Goal: Answer question/provide support

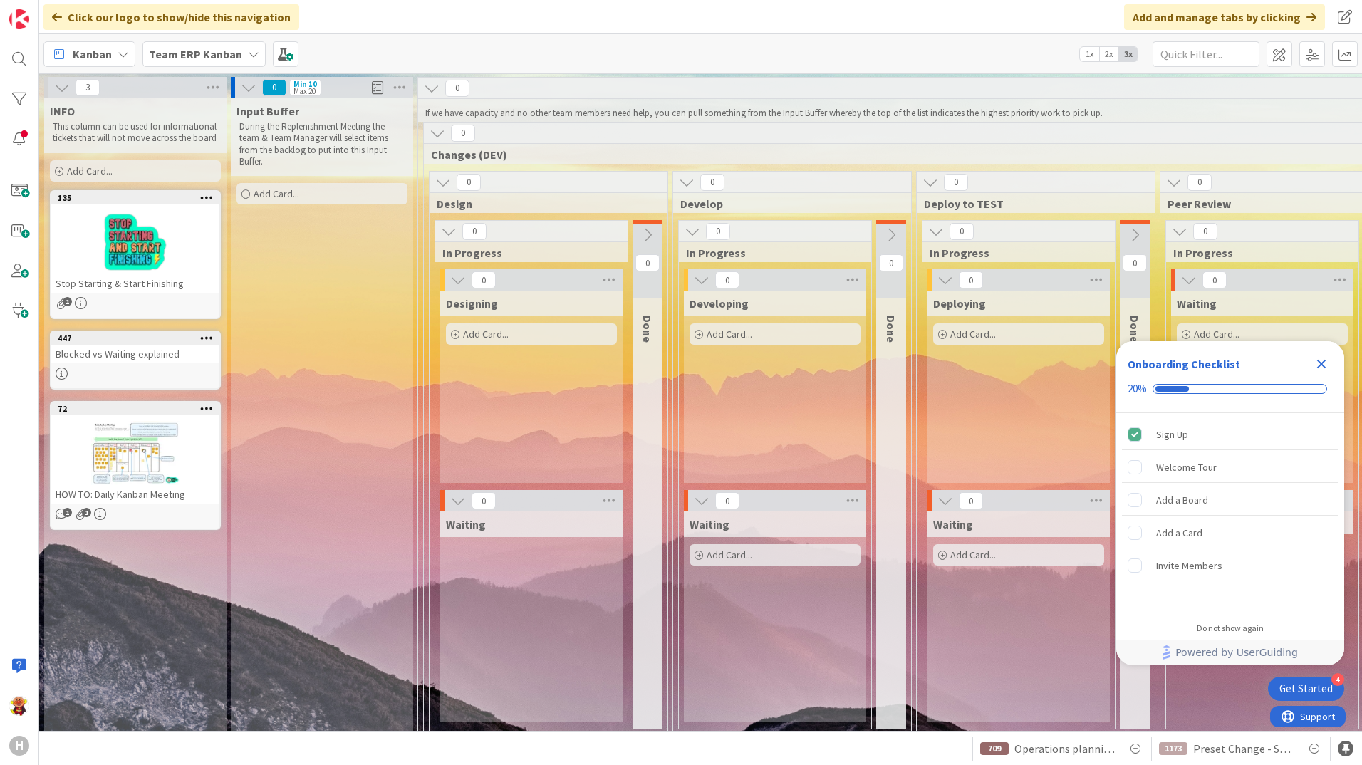
click at [236, 52] on b "Team ERP Kanban" at bounding box center [195, 54] width 93 height 14
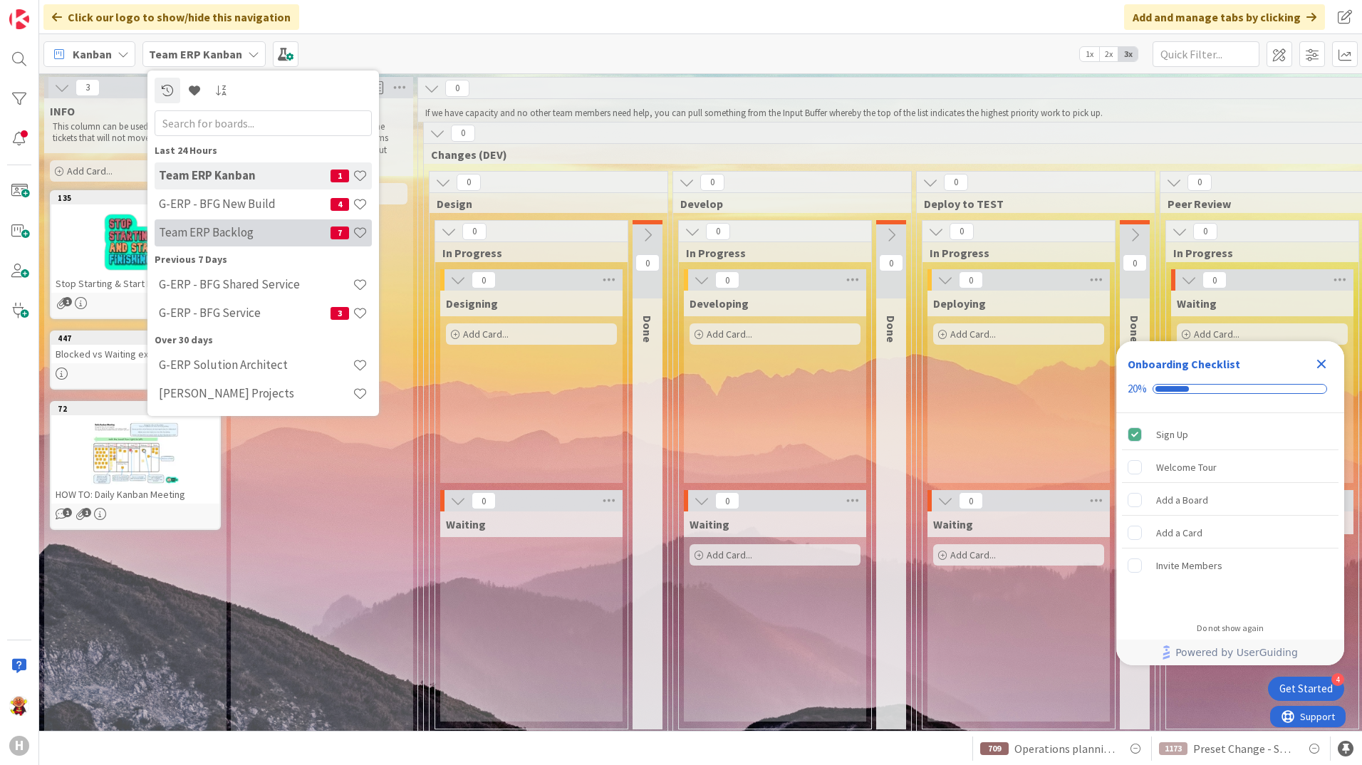
click at [289, 227] on h4 "Team ERP Backlog" at bounding box center [245, 232] width 172 height 14
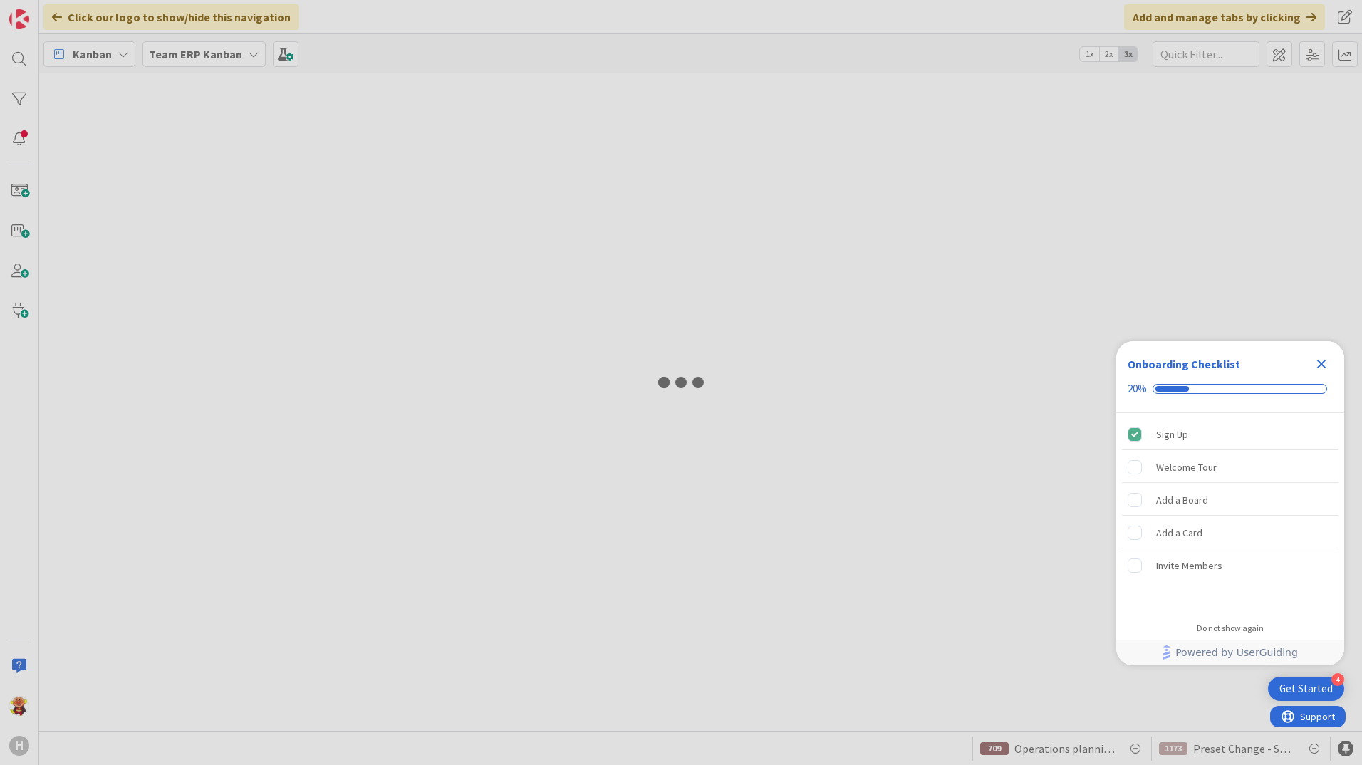
click at [1329, 361] on icon "Close Checklist" at bounding box center [1321, 363] width 17 height 17
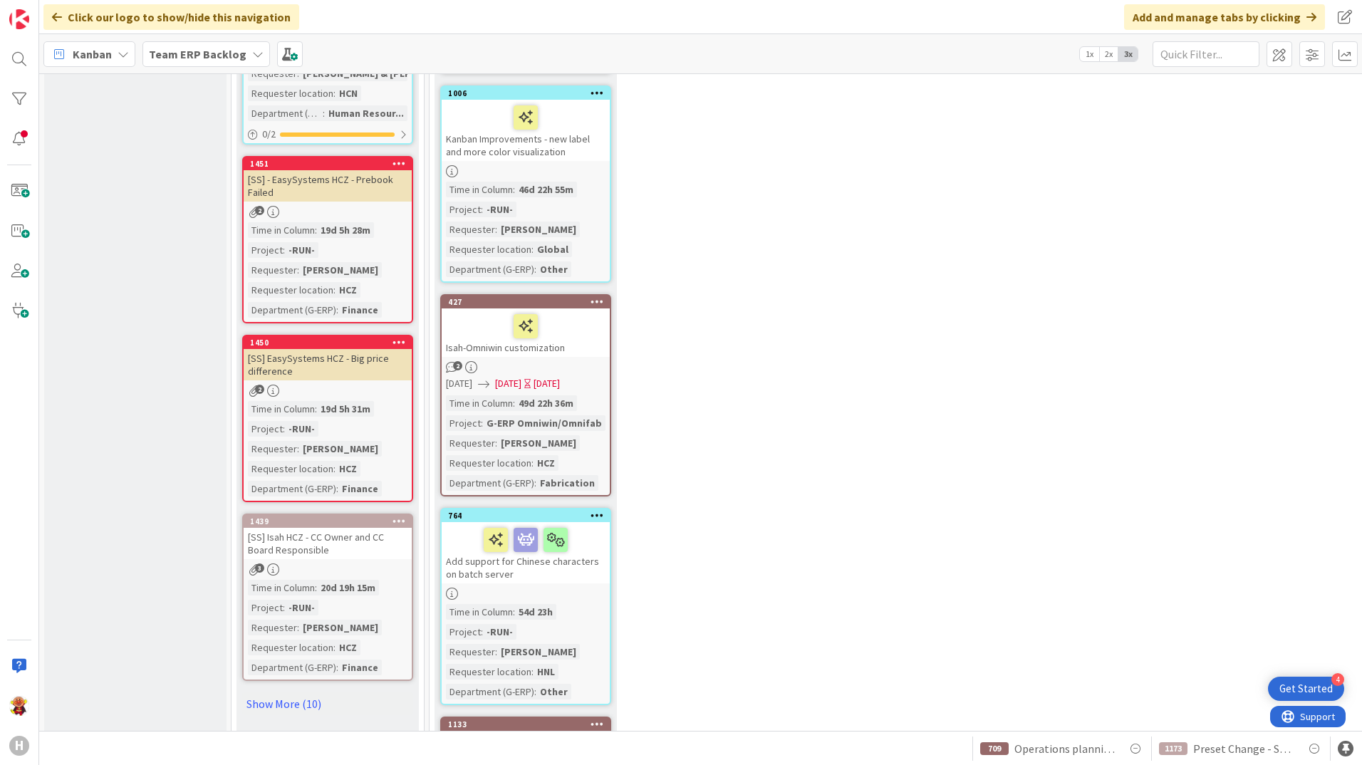
scroll to position [2351, 0]
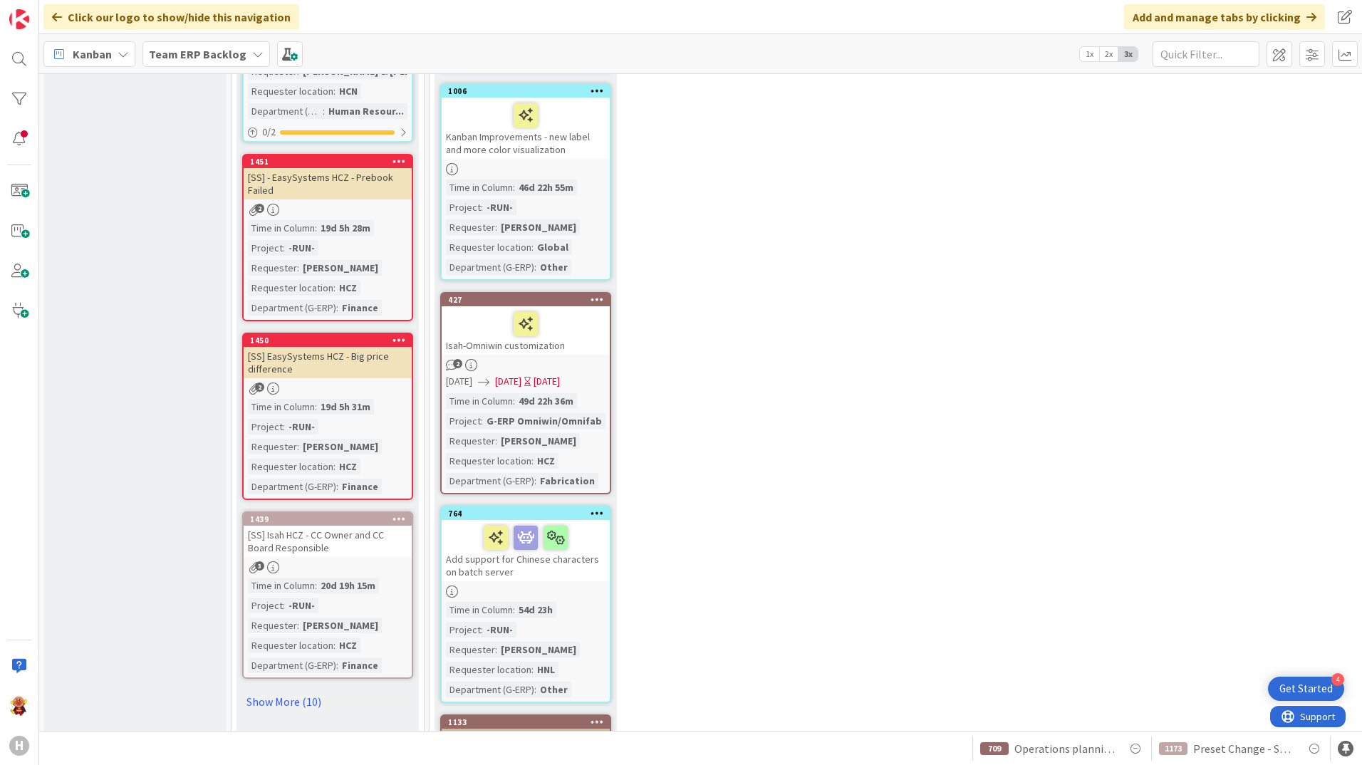
drag, startPoint x: 262, startPoint y: 676, endPoint x: 296, endPoint y: 655, distance: 40.0
click at [262, 690] on link "Show More (10)" at bounding box center [327, 701] width 171 height 23
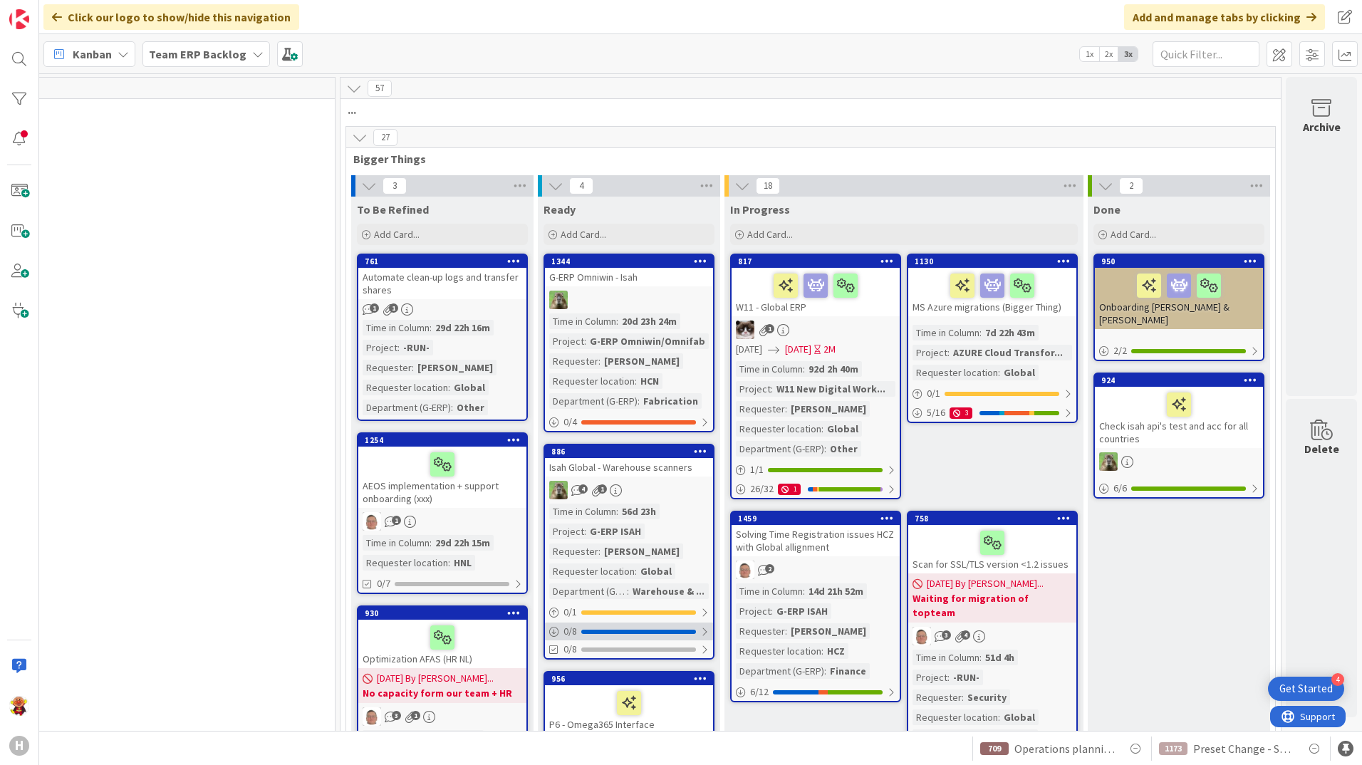
scroll to position [71, 1242]
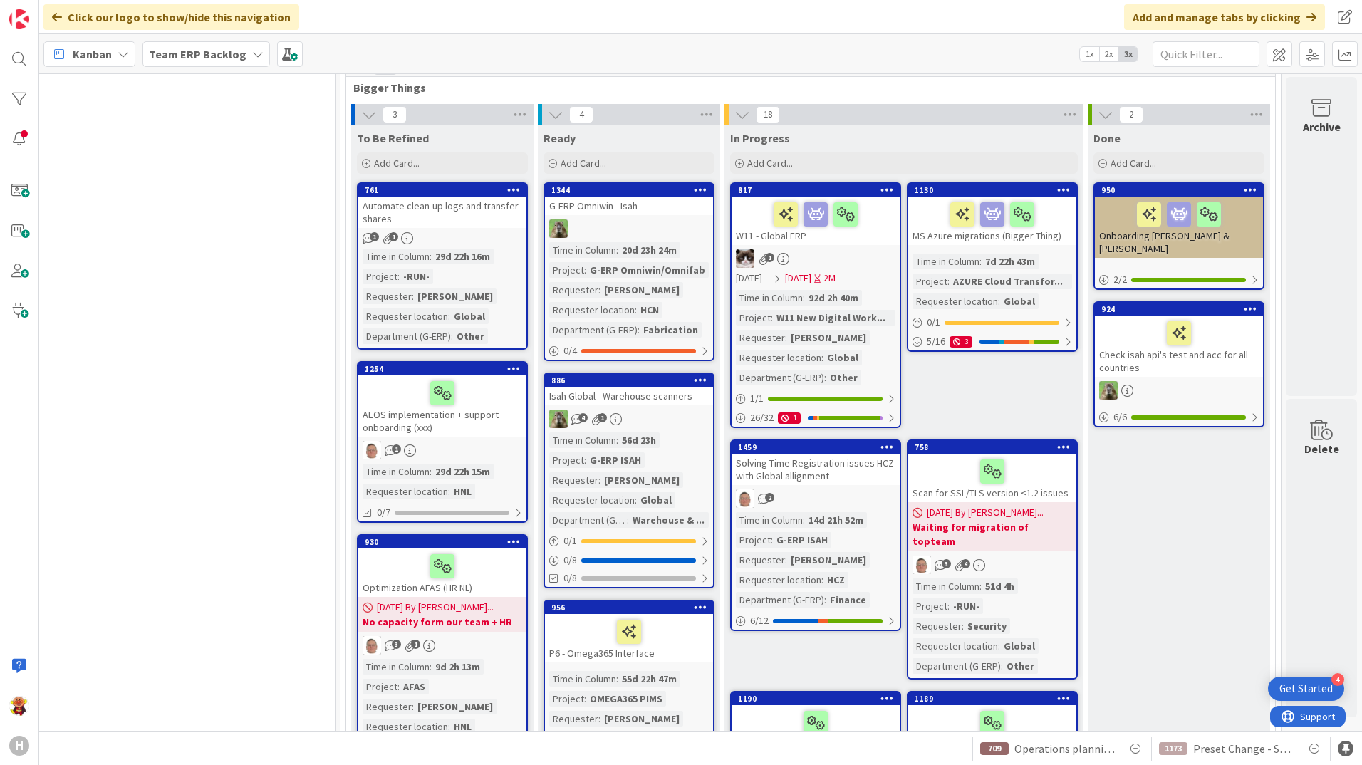
click at [837, 478] on div "Solving Time Registration issues HCZ with Global allignment" at bounding box center [816, 469] width 168 height 31
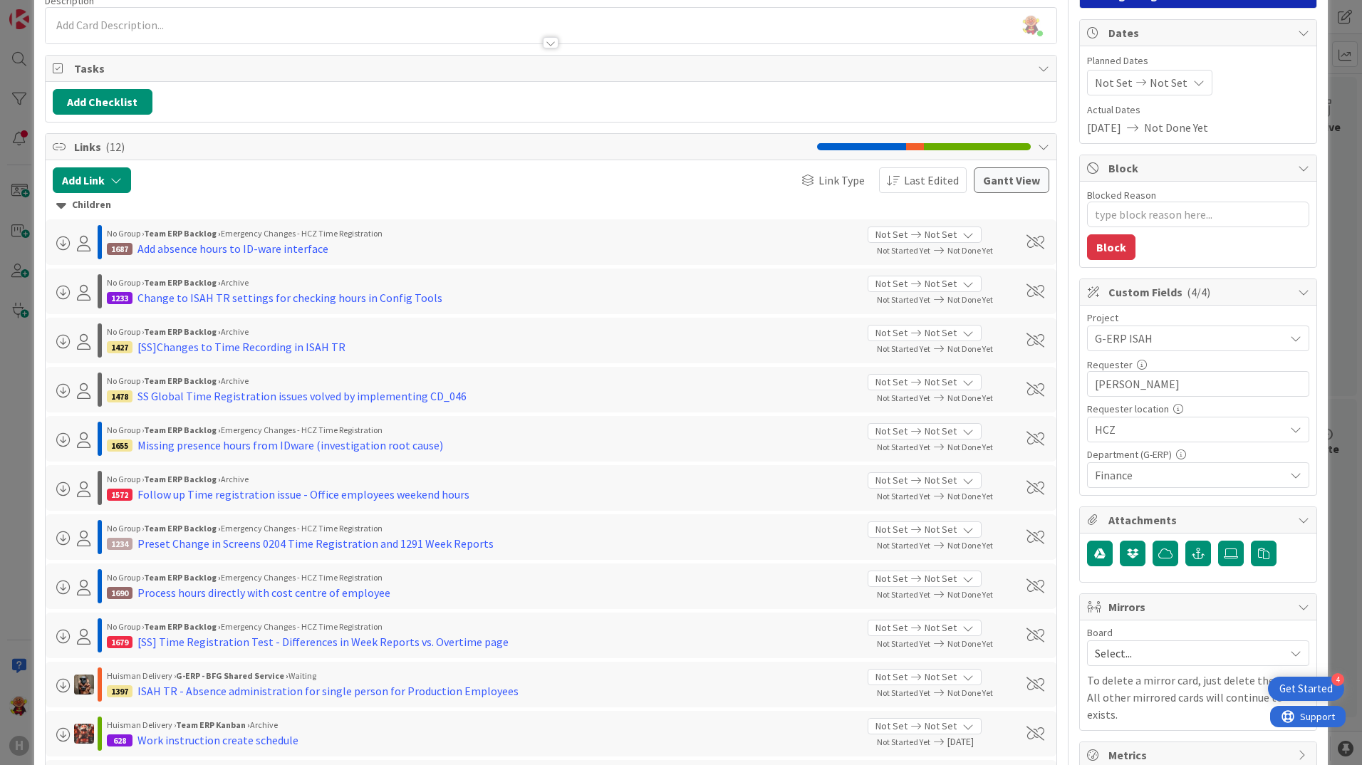
scroll to position [142, 0]
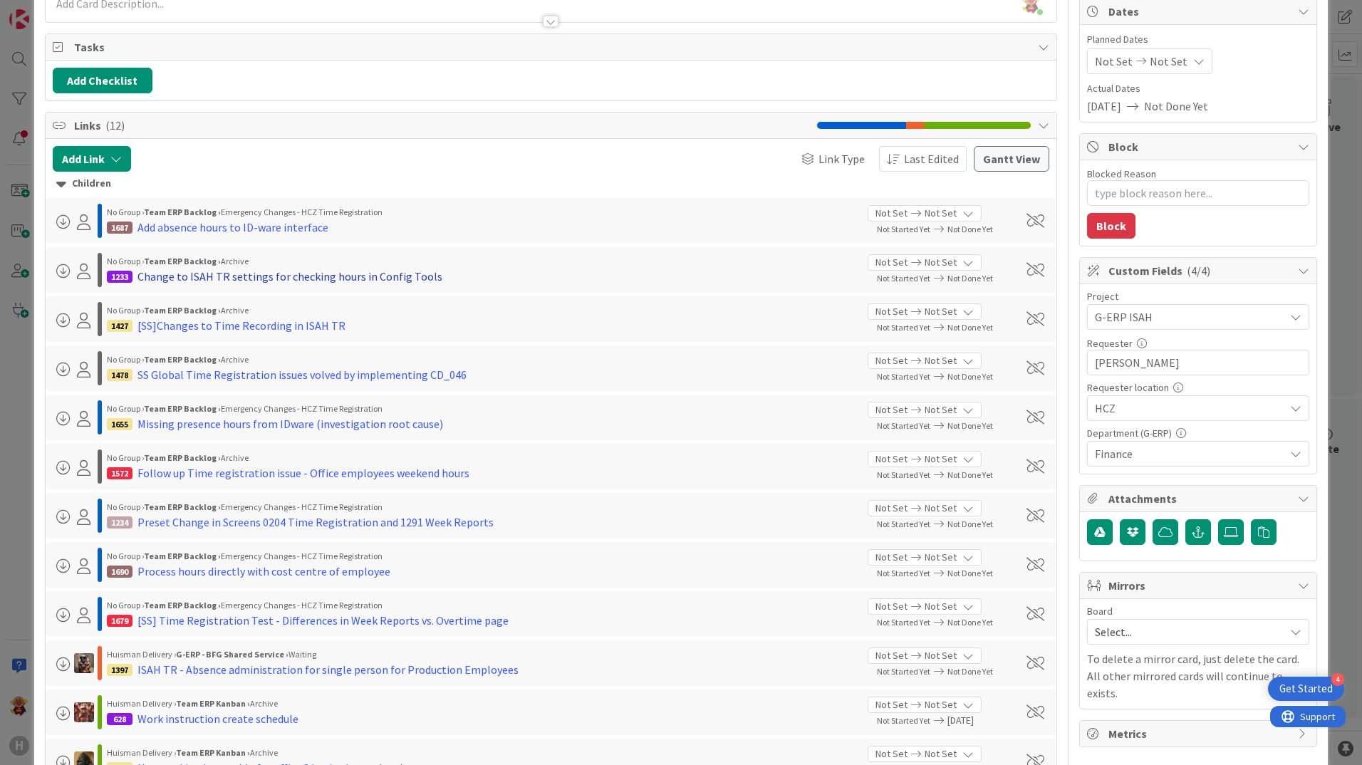
click at [334, 272] on div "Change to ISAH TR settings for checking hours in Config Tools" at bounding box center [289, 276] width 305 height 17
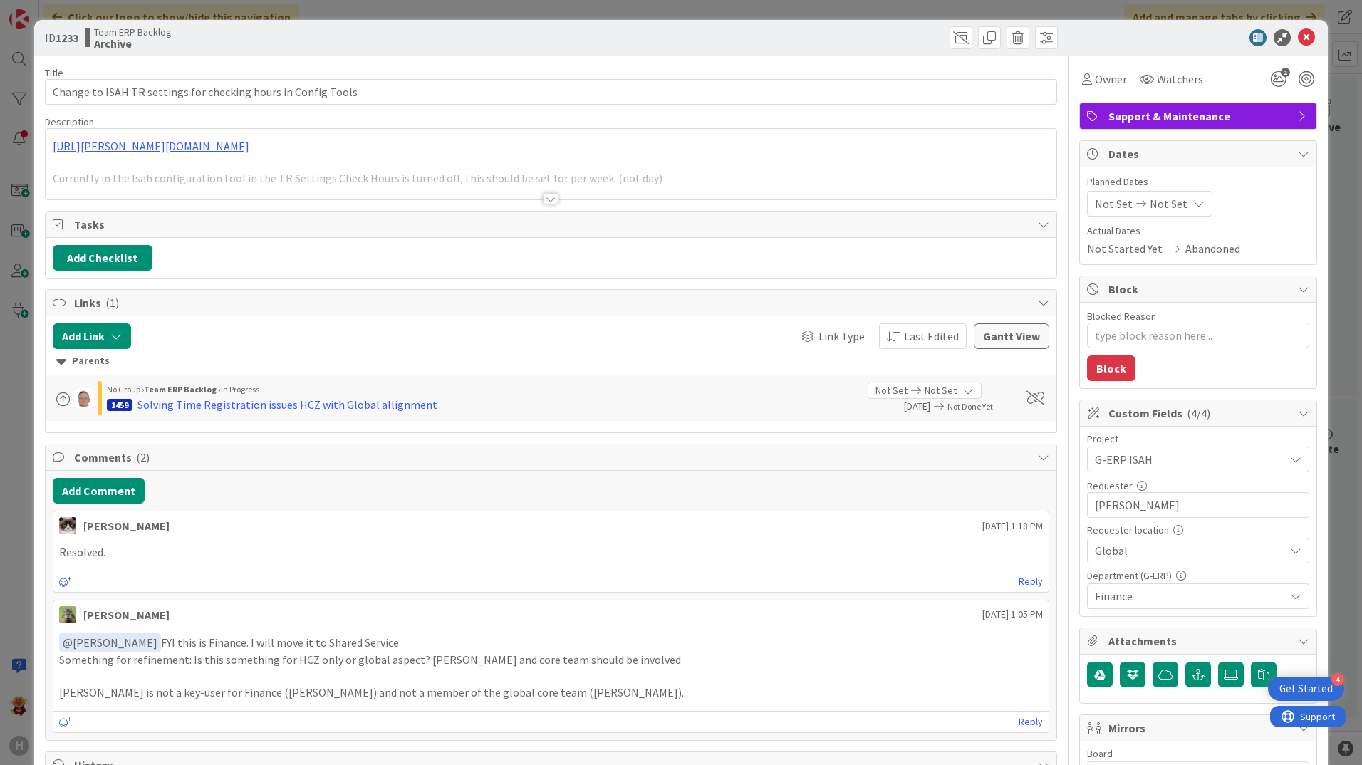
click at [546, 194] on div at bounding box center [551, 198] width 16 height 11
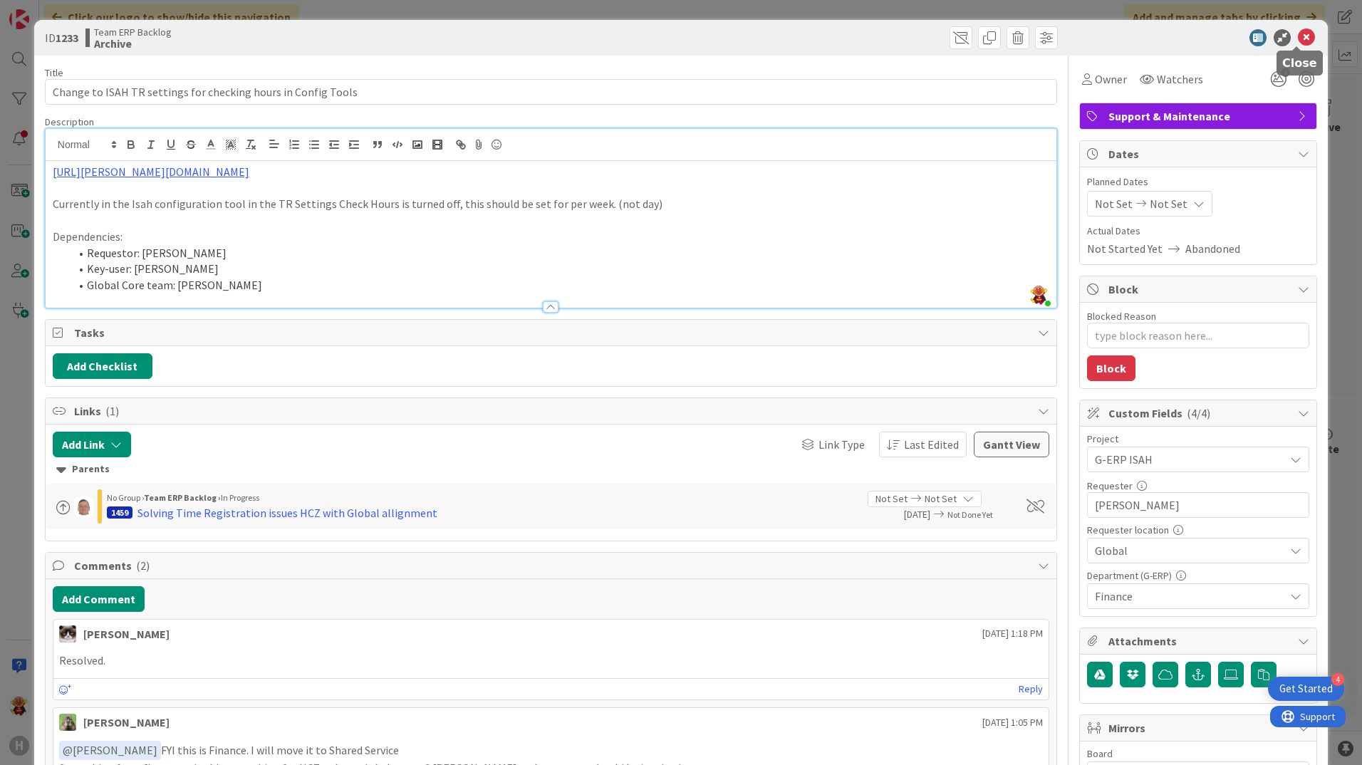
click at [1298, 38] on icon at bounding box center [1306, 37] width 17 height 17
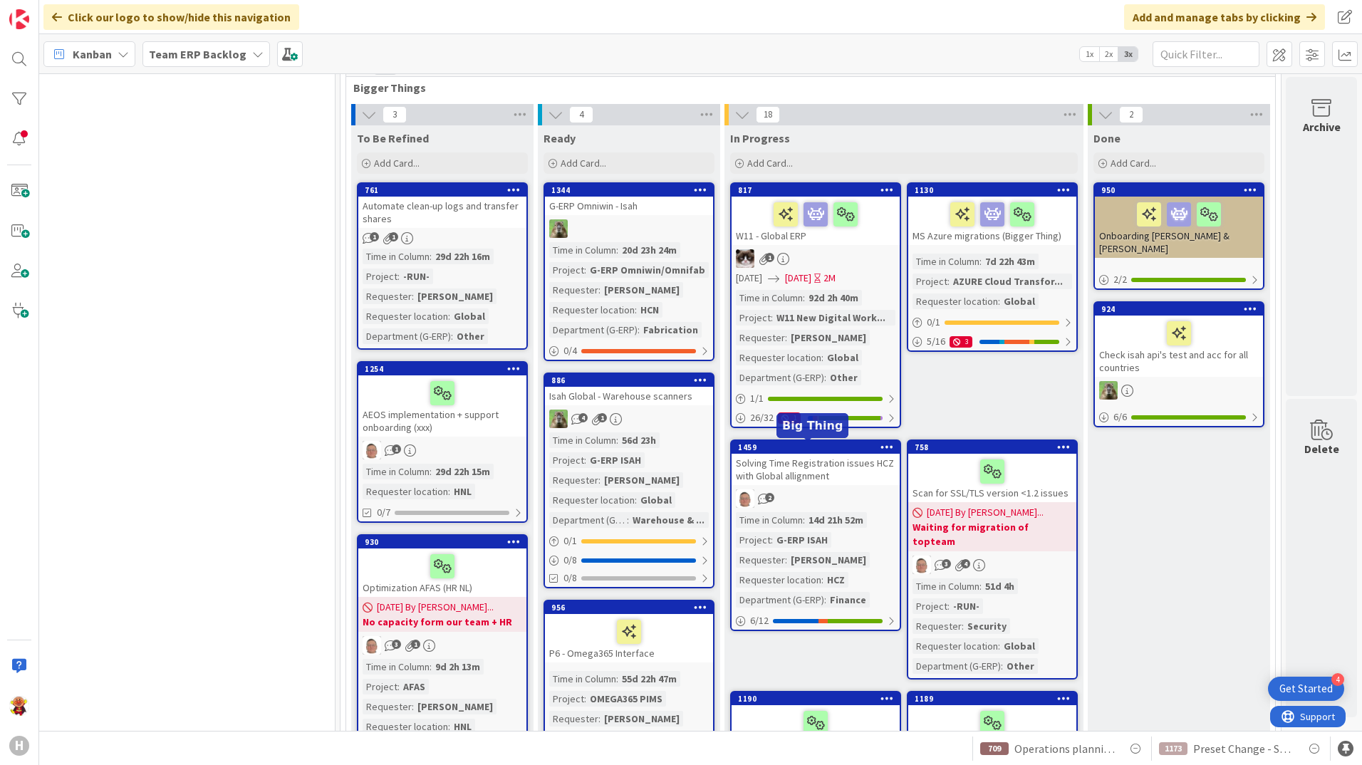
click at [844, 482] on div "Solving Time Registration issues HCZ with Global allignment" at bounding box center [816, 469] width 168 height 31
click at [839, 489] on div "2" at bounding box center [816, 498] width 168 height 19
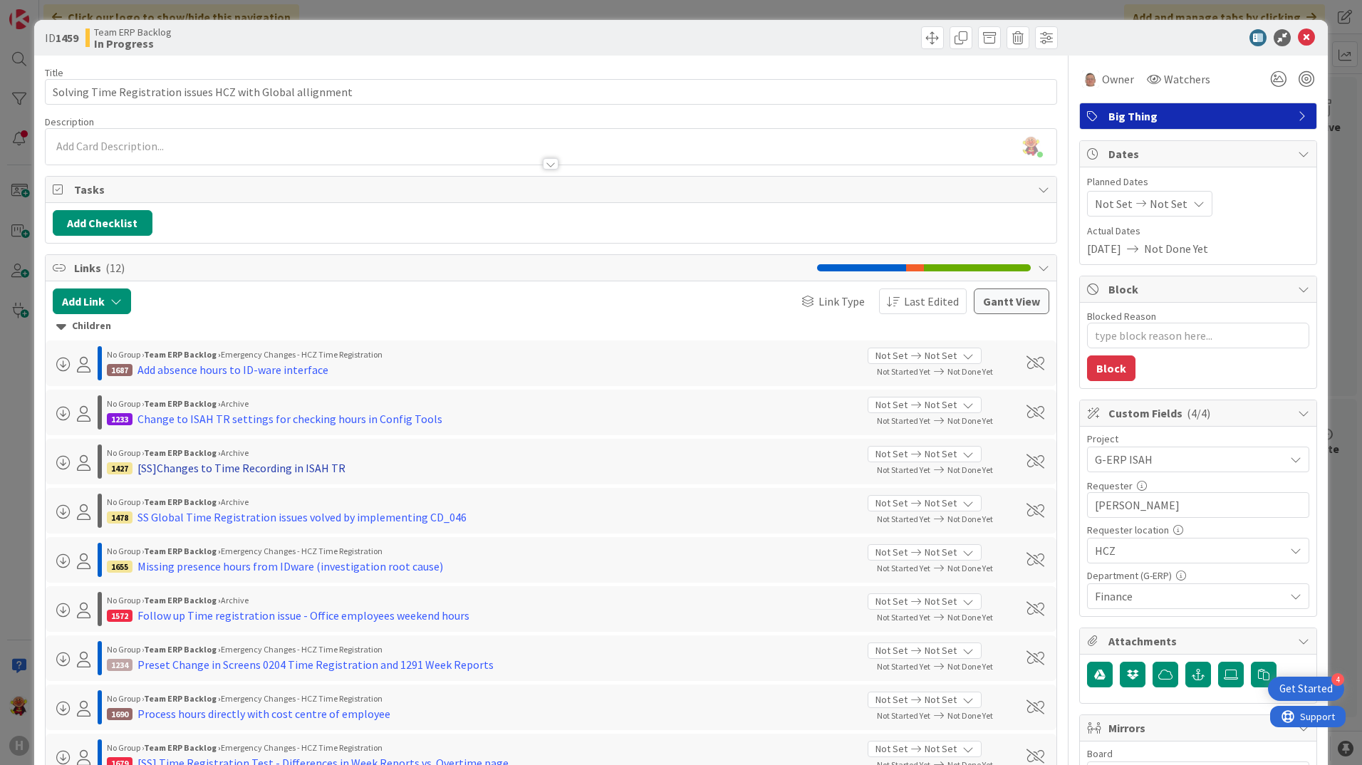
click at [284, 469] on div "[SS]Changes to Time Recording in ISAH TR" at bounding box center [241, 467] width 208 height 17
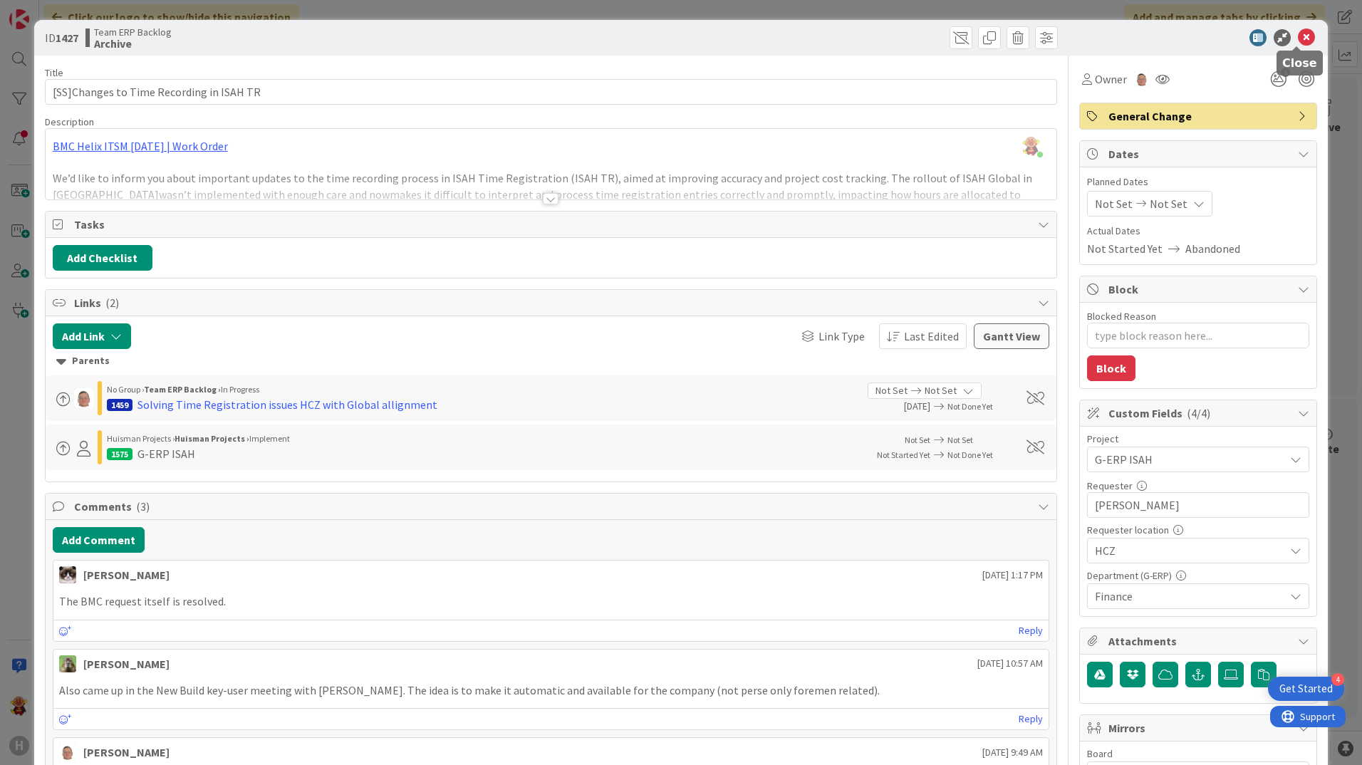
click at [1299, 38] on icon at bounding box center [1306, 37] width 17 height 17
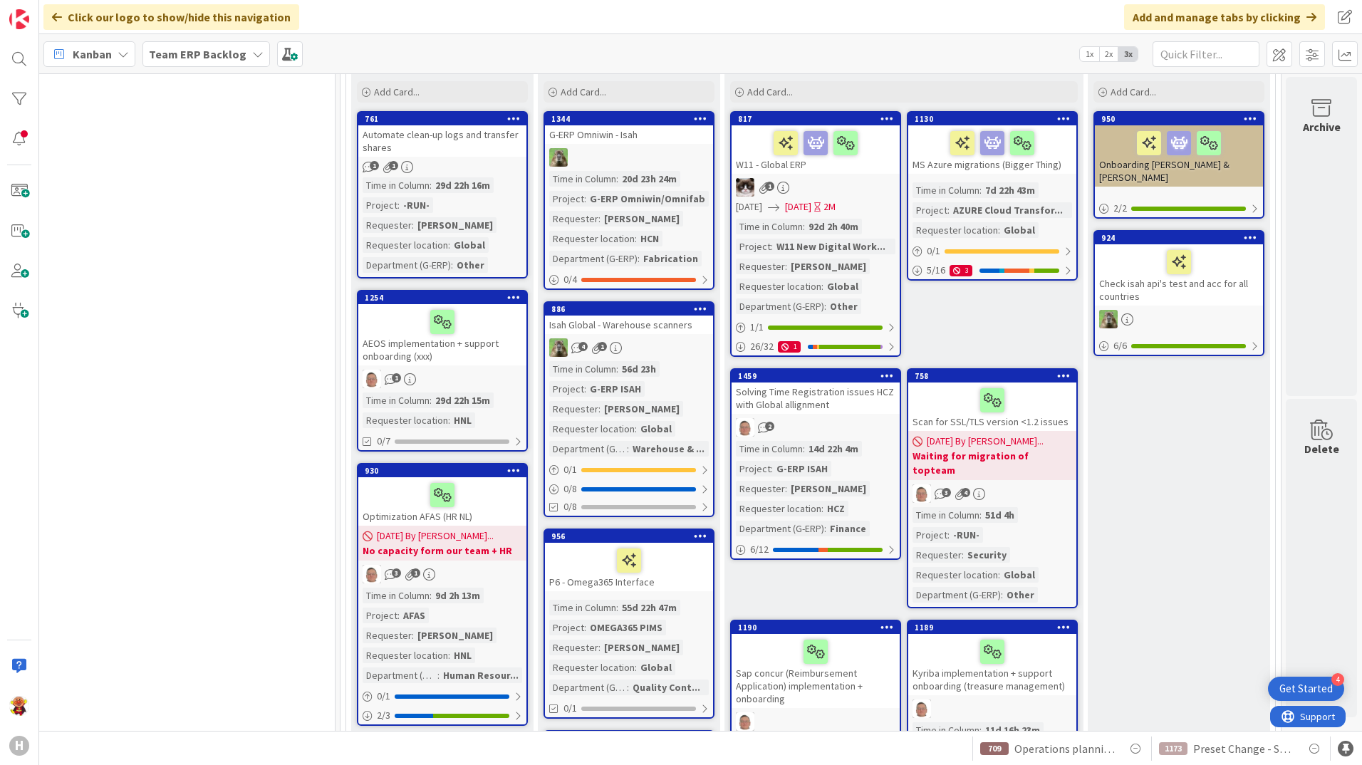
click at [854, 402] on div "Solving Time Registration issues HCZ with Global allignment" at bounding box center [816, 398] width 168 height 31
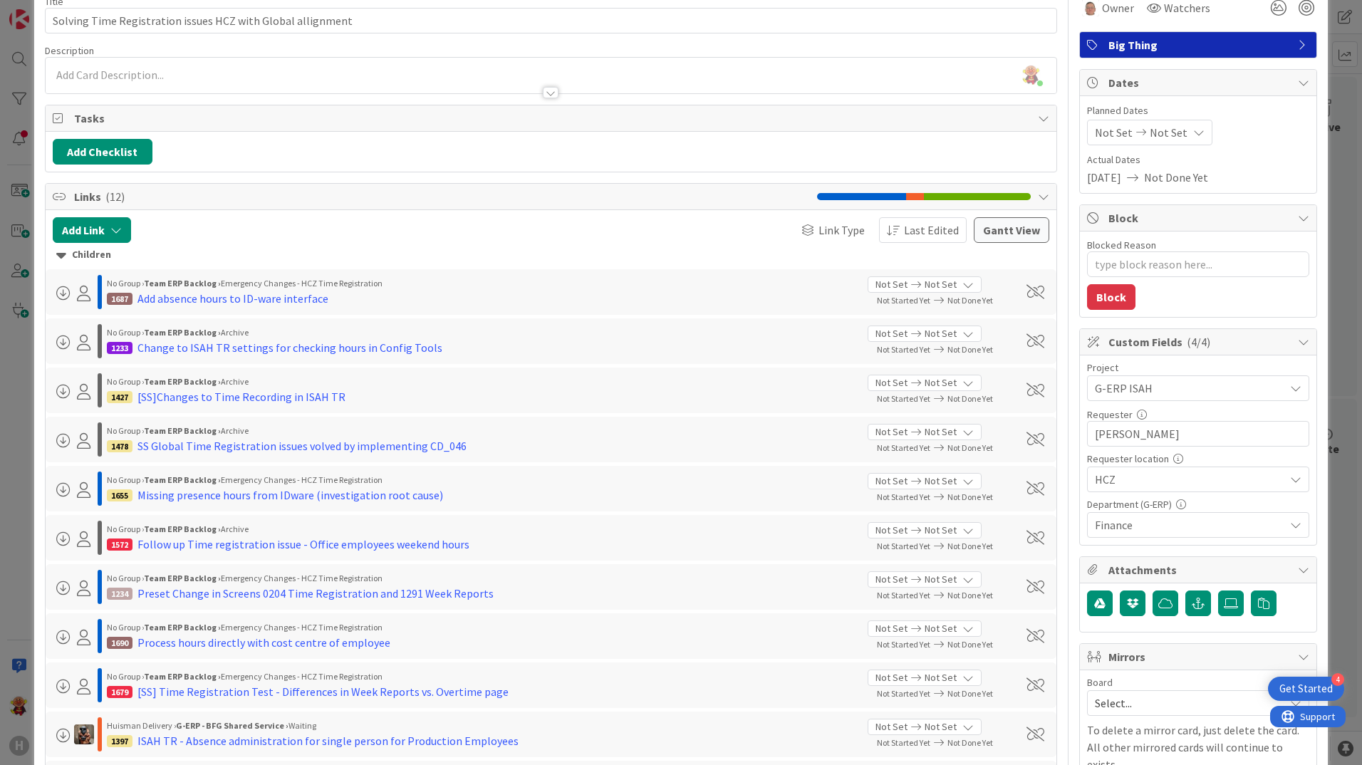
click at [466, 489] on div "1655 Missing presence hours from IDware (investigation root cause)" at bounding box center [482, 495] width 750 height 17
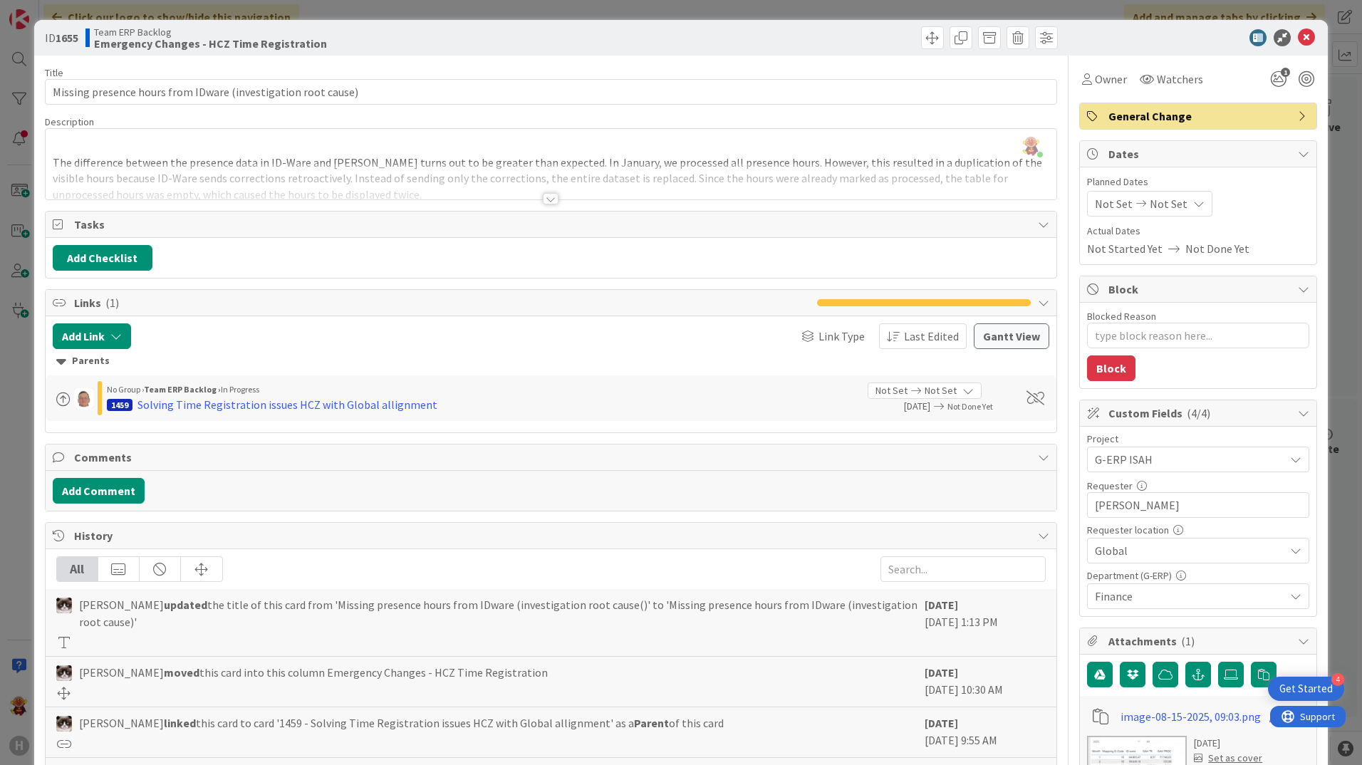
click at [536, 199] on div at bounding box center [551, 181] width 1011 height 36
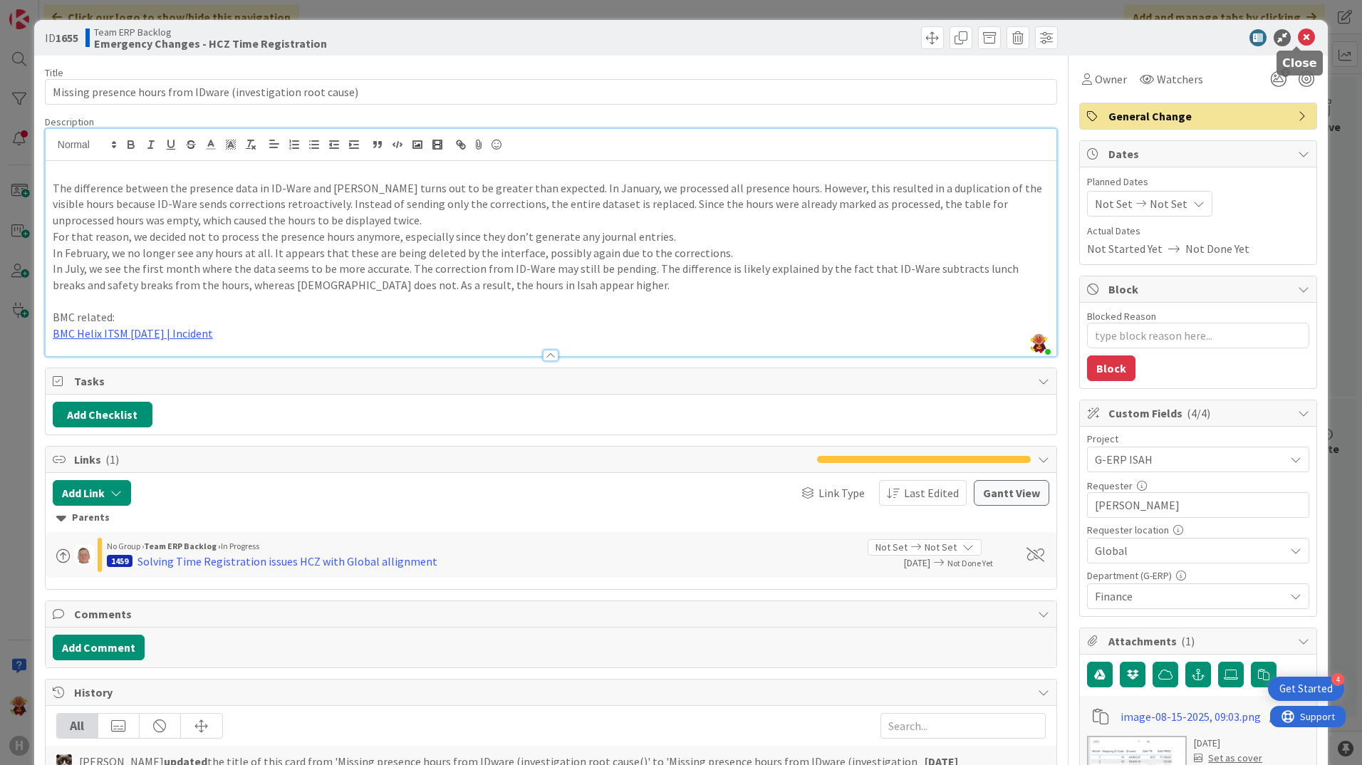
click at [1298, 38] on icon at bounding box center [1306, 37] width 17 height 17
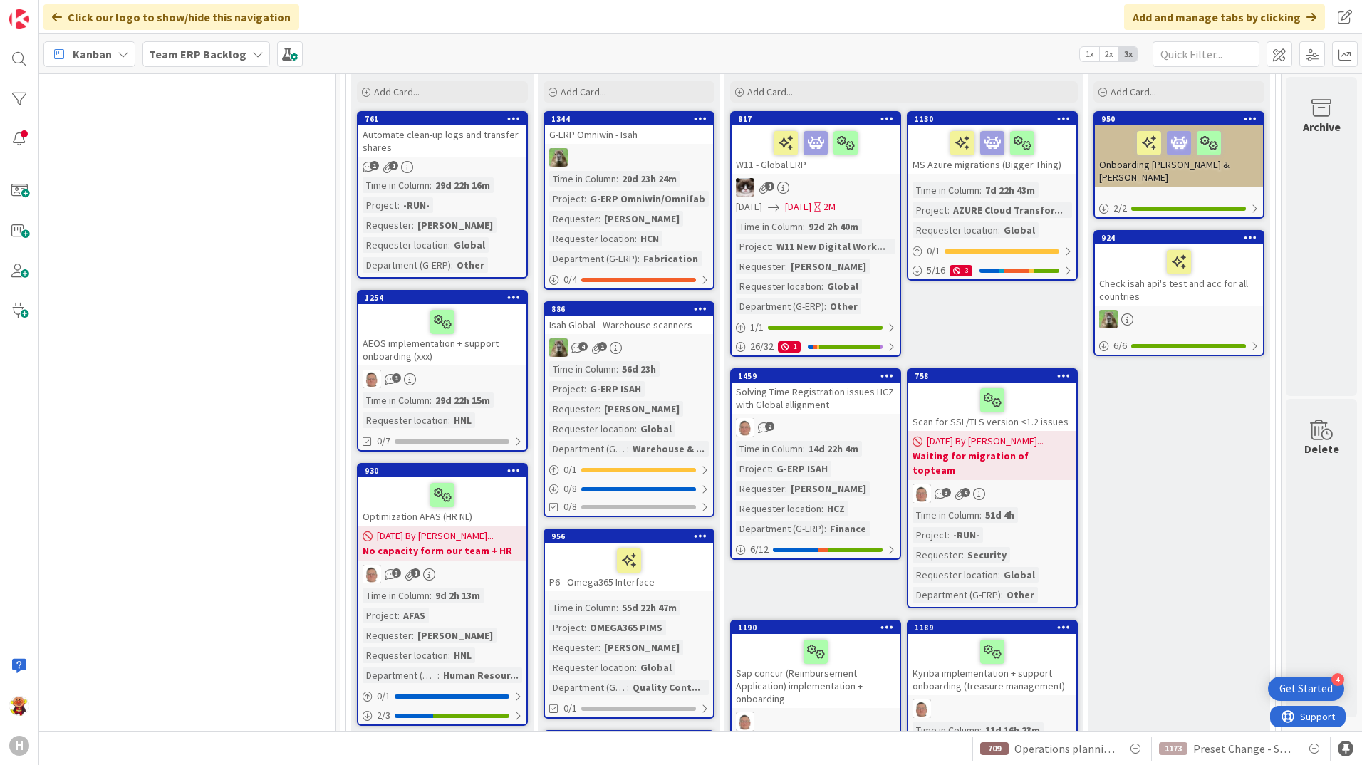
click at [868, 419] on div "2" at bounding box center [816, 427] width 168 height 19
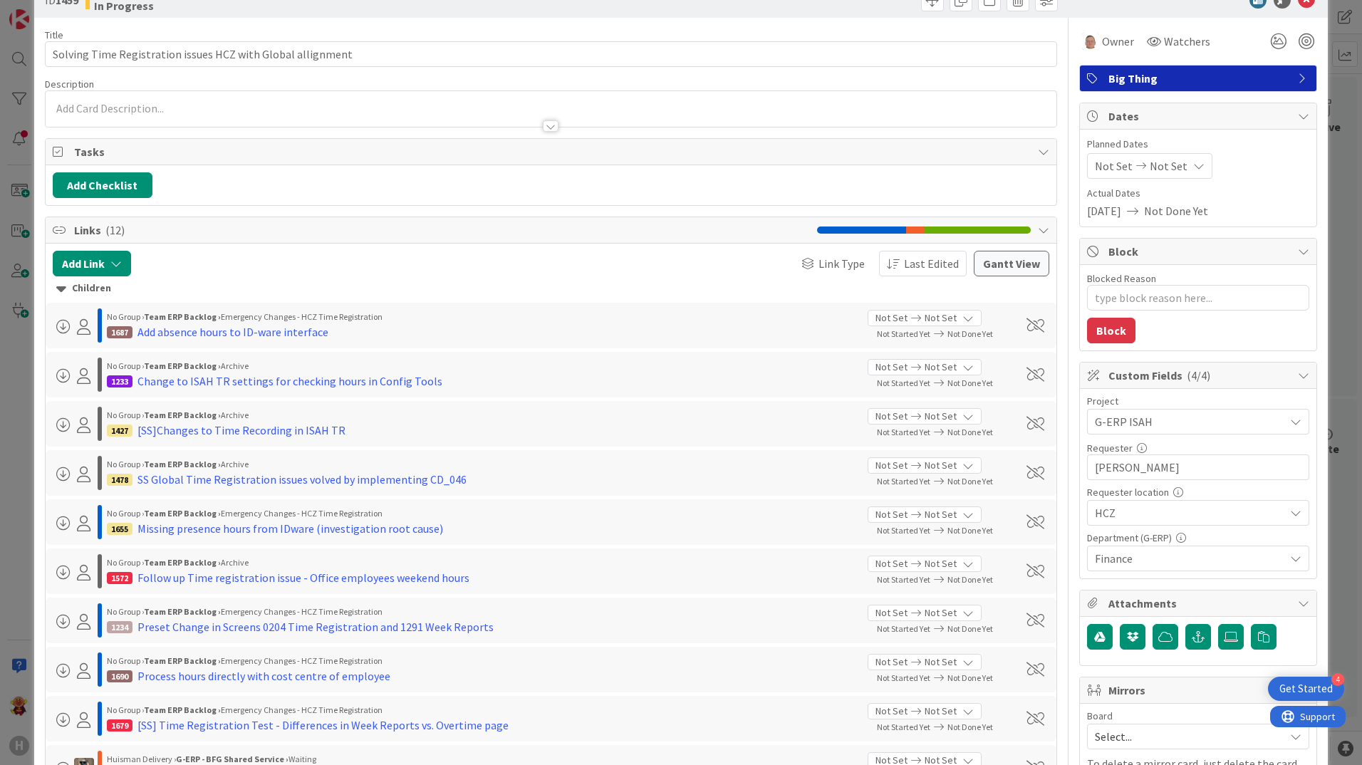
scroll to position [71, 0]
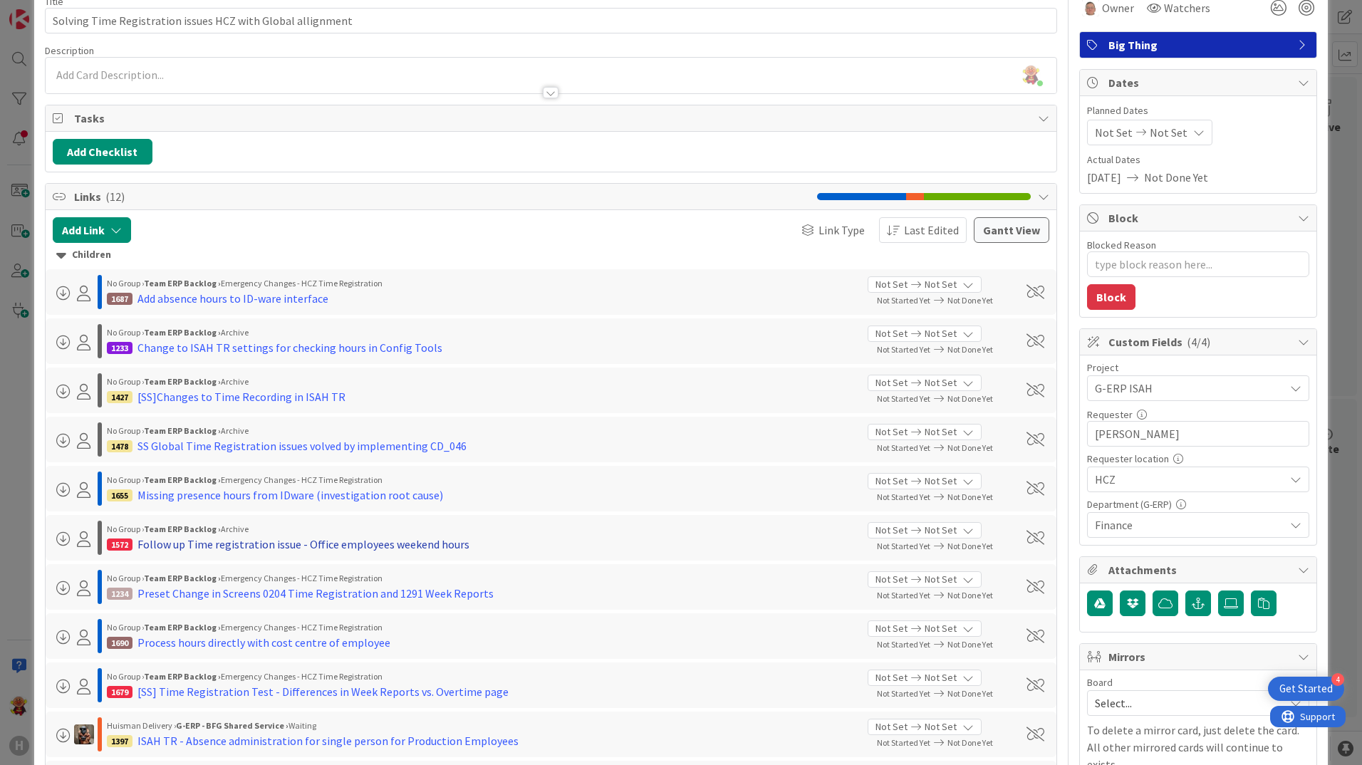
click at [274, 548] on div "Follow up Time registration issue - Office employees weekend hours" at bounding box center [303, 544] width 332 height 17
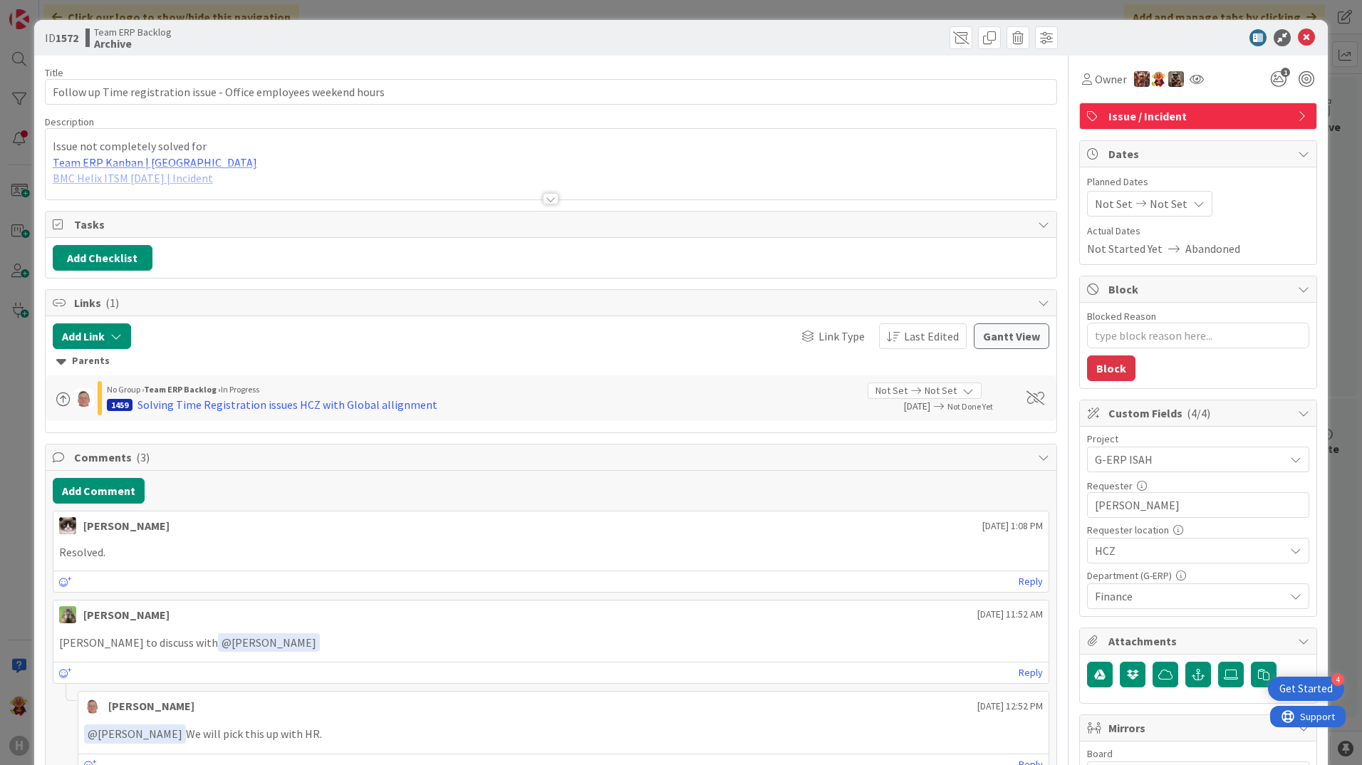
click at [544, 202] on div at bounding box center [551, 198] width 16 height 11
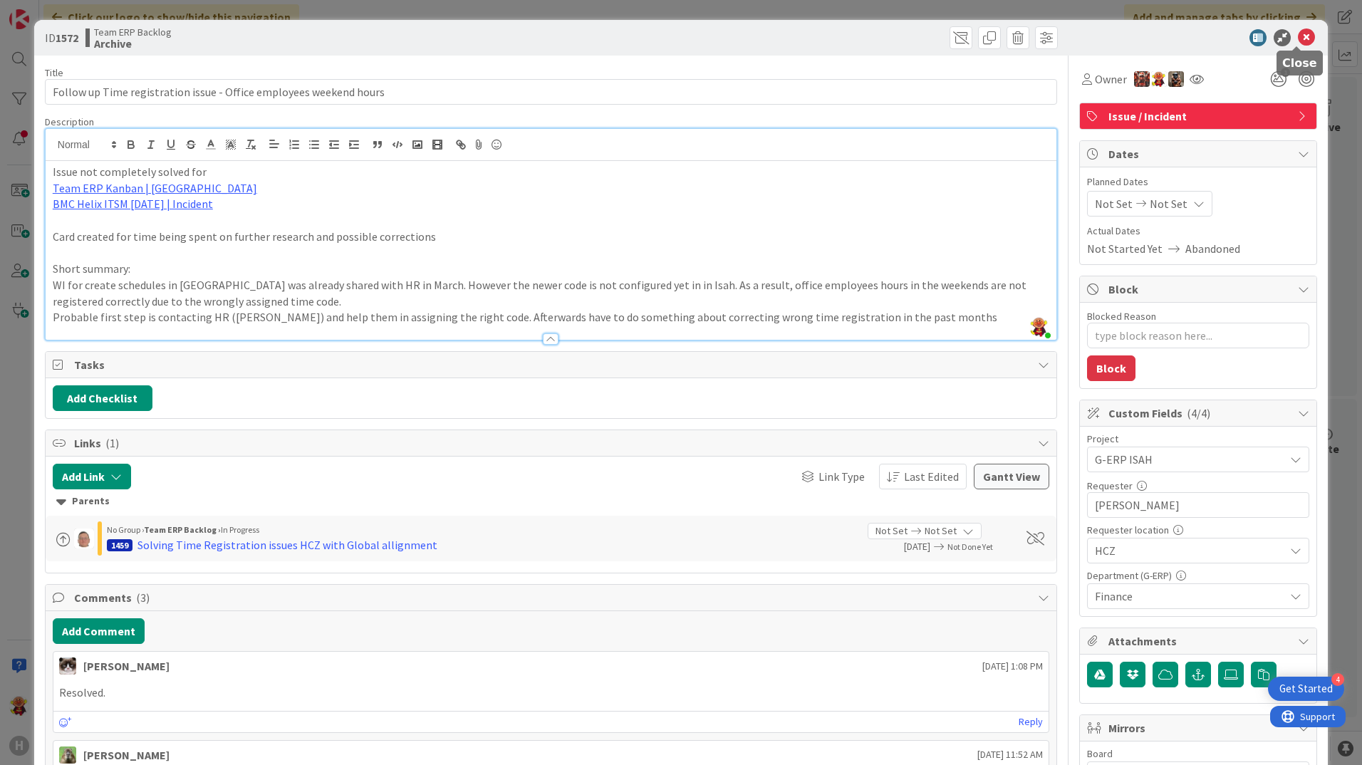
click at [1298, 36] on icon at bounding box center [1306, 37] width 17 height 17
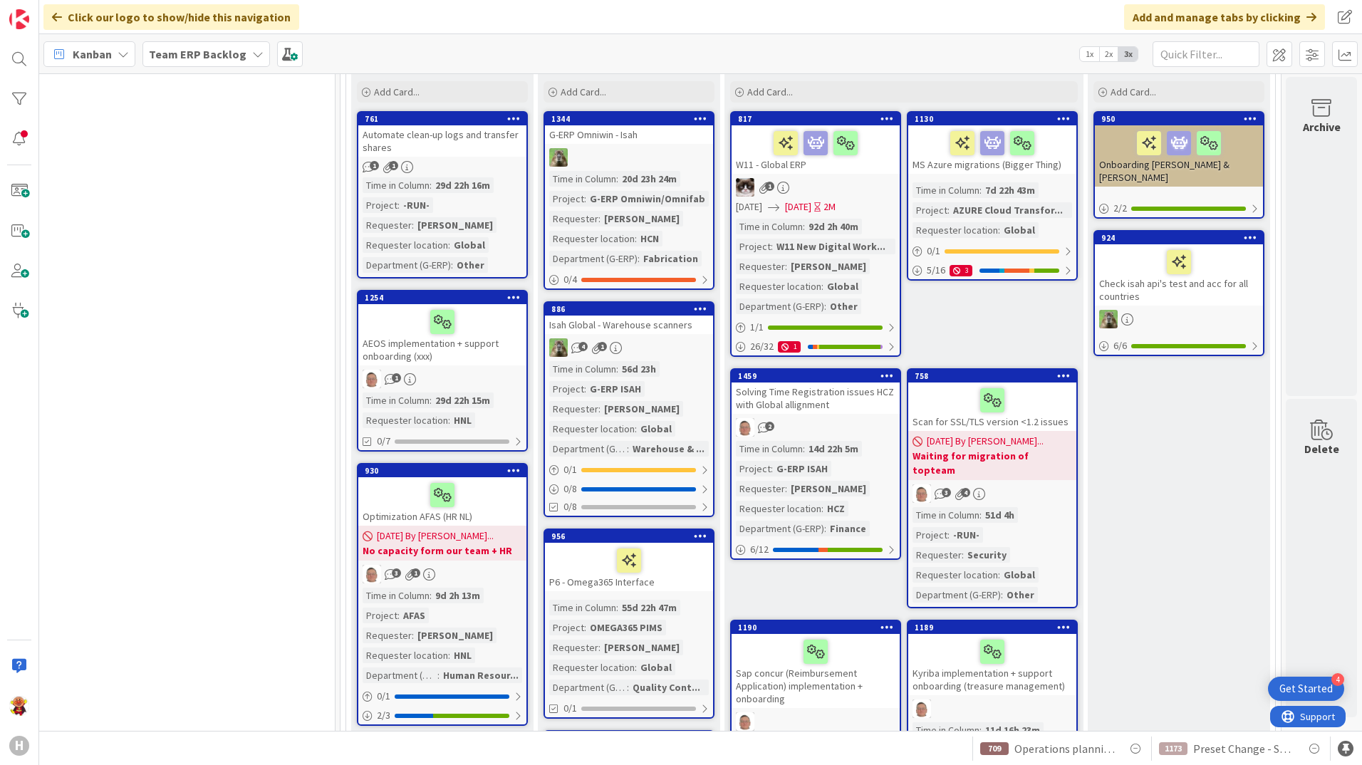
click at [834, 415] on link "1459 Solving Time Registration issues HCZ with Global allignment 2 Time in [GEO…" at bounding box center [815, 464] width 171 height 192
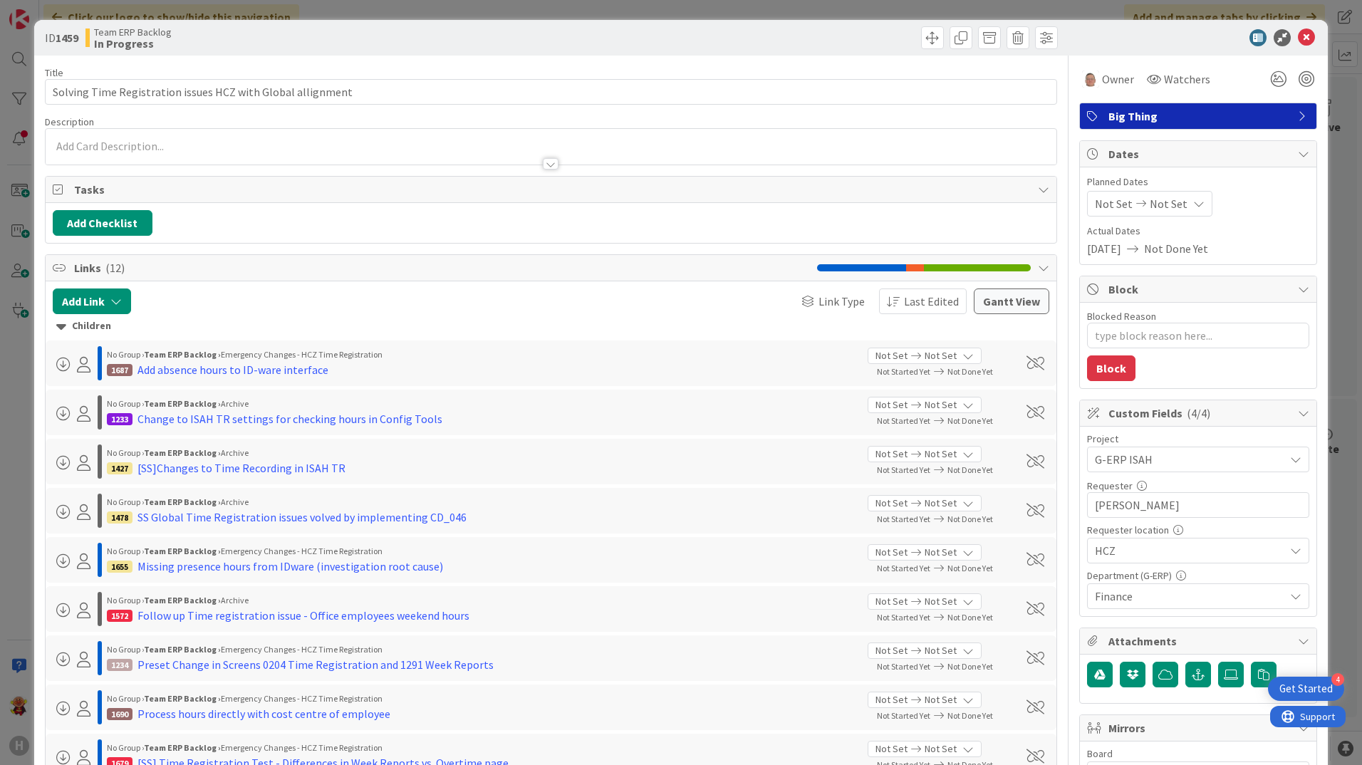
scroll to position [285, 0]
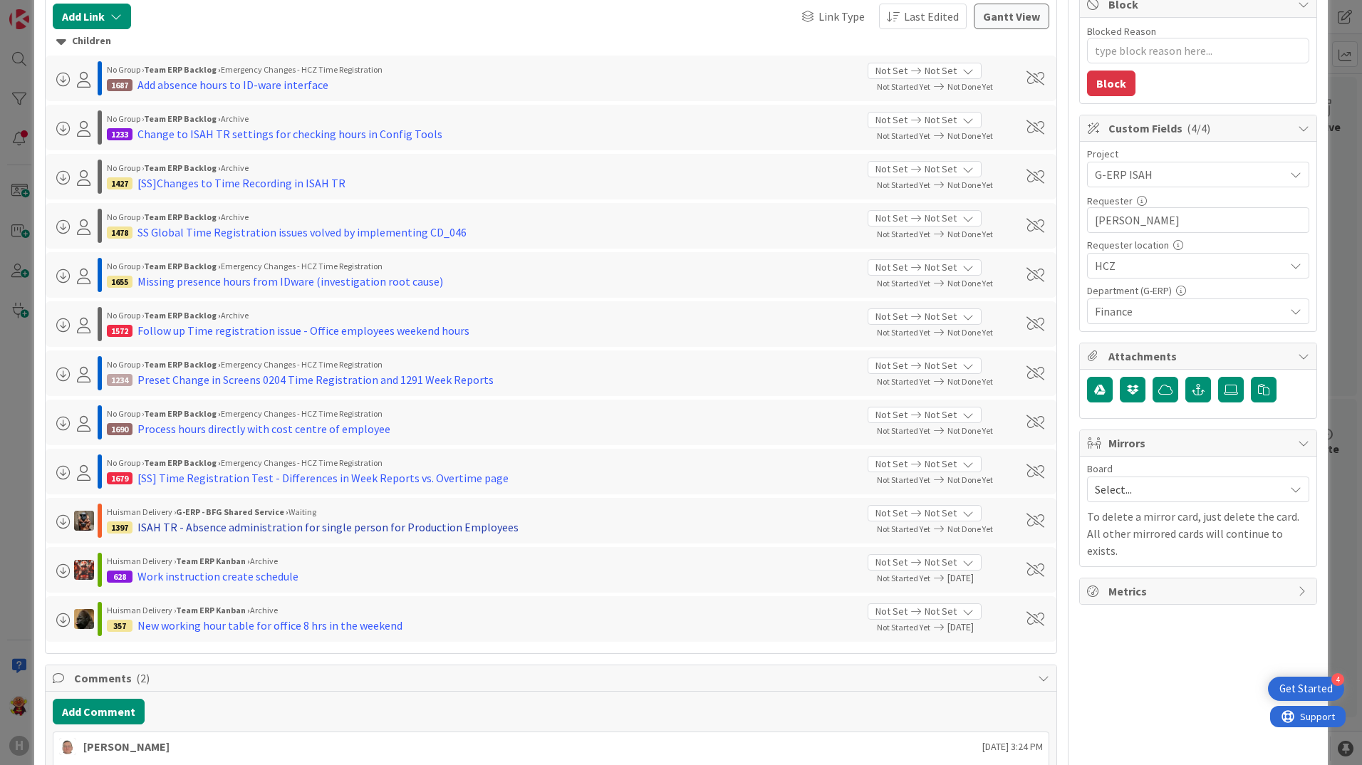
click at [301, 526] on div "ISAH TR - Absence administration for single person for Production Employees" at bounding box center [327, 527] width 381 height 17
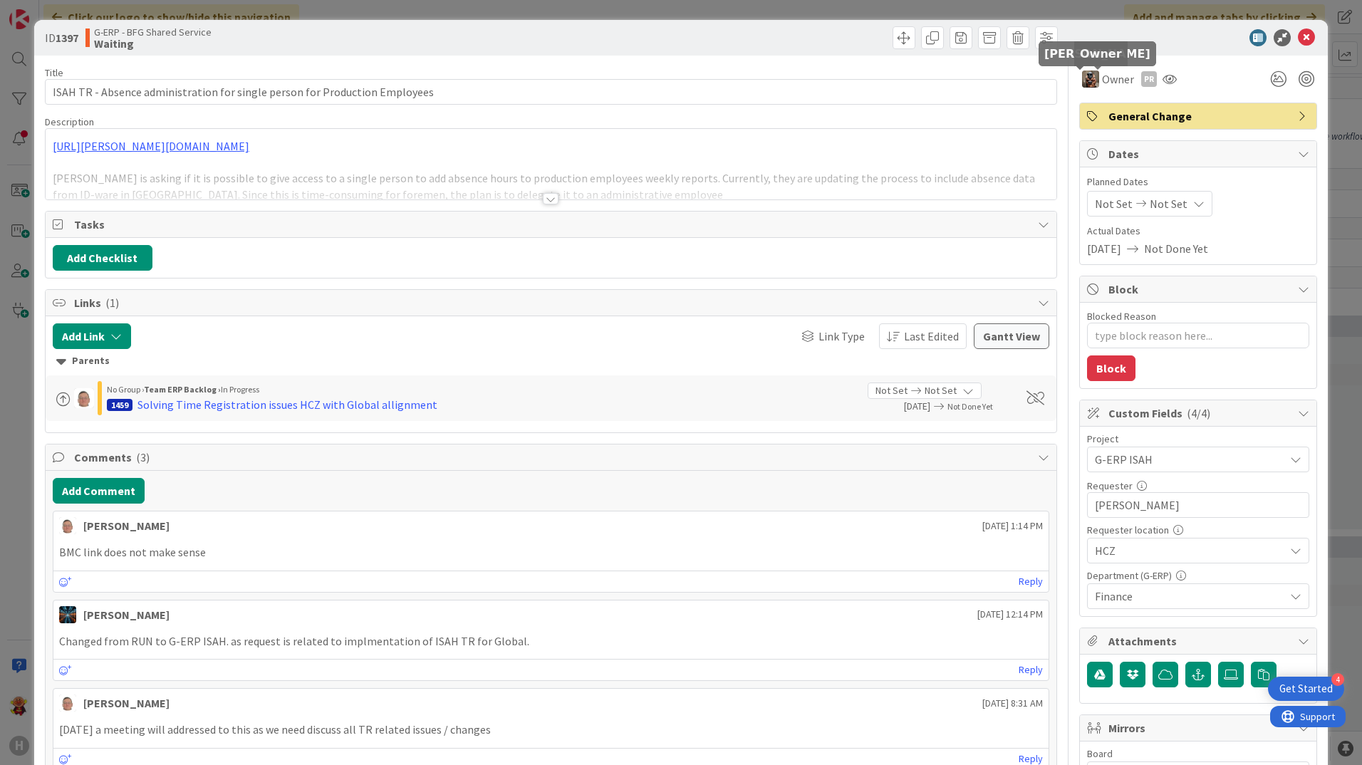
click at [543, 204] on div at bounding box center [551, 198] width 16 height 11
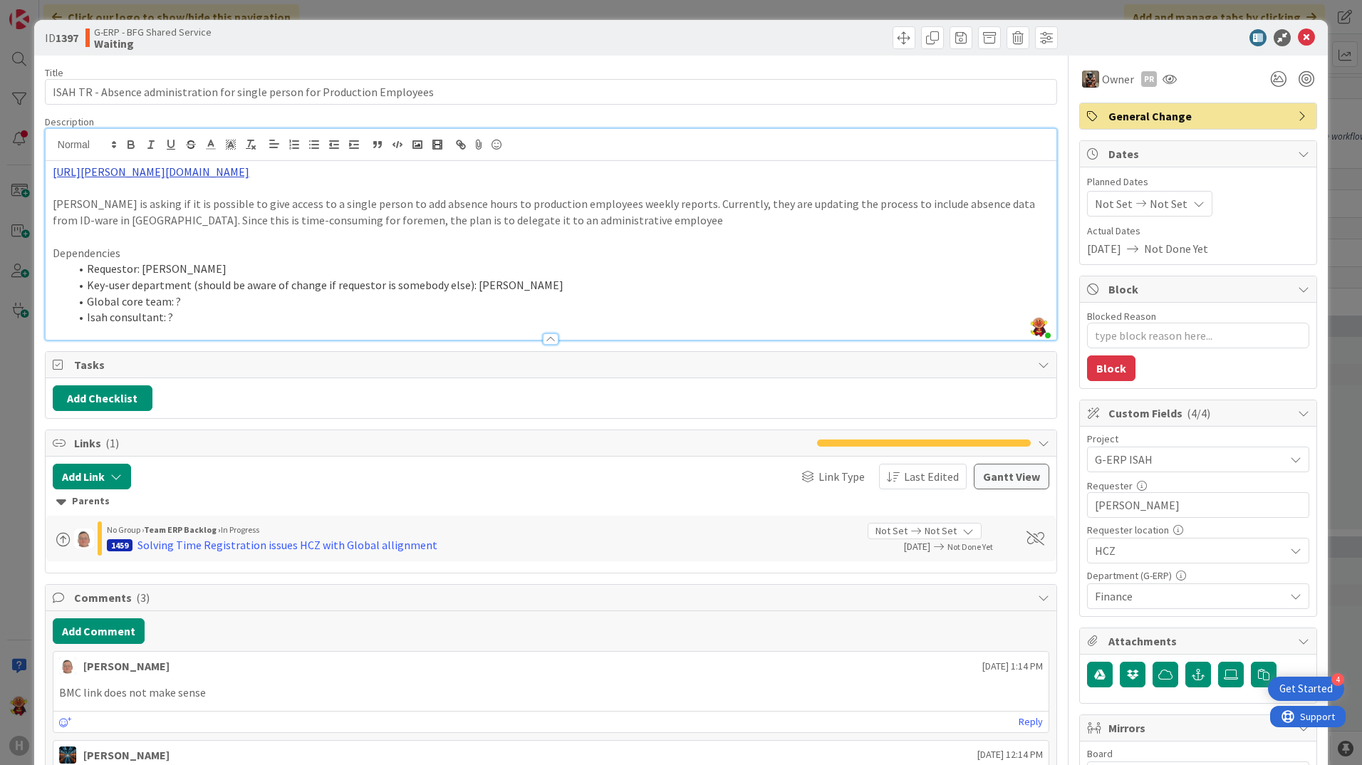
click at [249, 170] on link "[URL][PERSON_NAME][DOMAIN_NAME]" at bounding box center [151, 172] width 197 height 14
click at [272, 197] on link "[URL][PERSON_NAME][DOMAIN_NAME]" at bounding box center [282, 199] width 142 height 19
click at [632, 240] on p at bounding box center [551, 237] width 997 height 16
click at [1298, 36] on icon at bounding box center [1306, 37] width 17 height 17
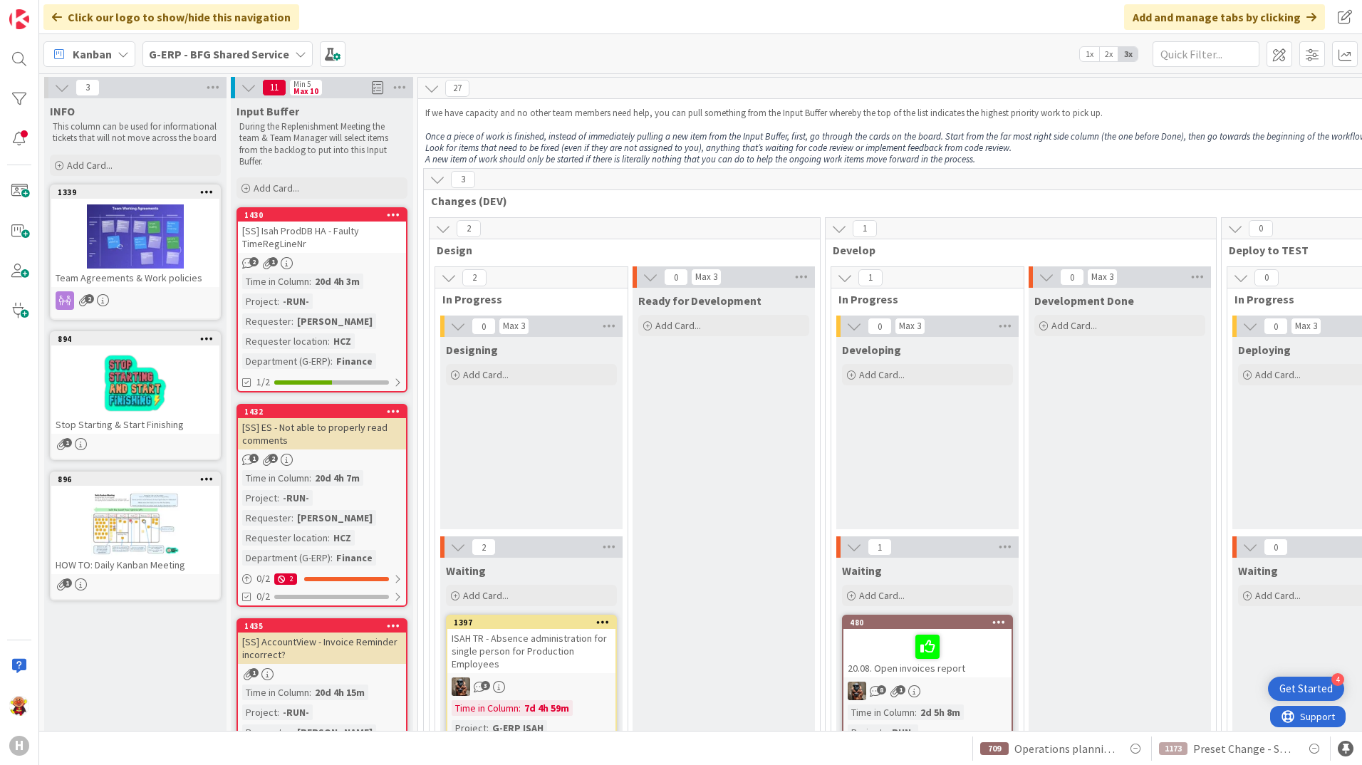
click at [397, 732] on div "1173 Preset Change - Shipping in Shipping Schedule 709 Operations planning boar…" at bounding box center [700, 748] width 1323 height 34
click at [180, 72] on div "Kanban G-ERP - BFG Shared Service 1x 2x 3x" at bounding box center [700, 53] width 1323 height 39
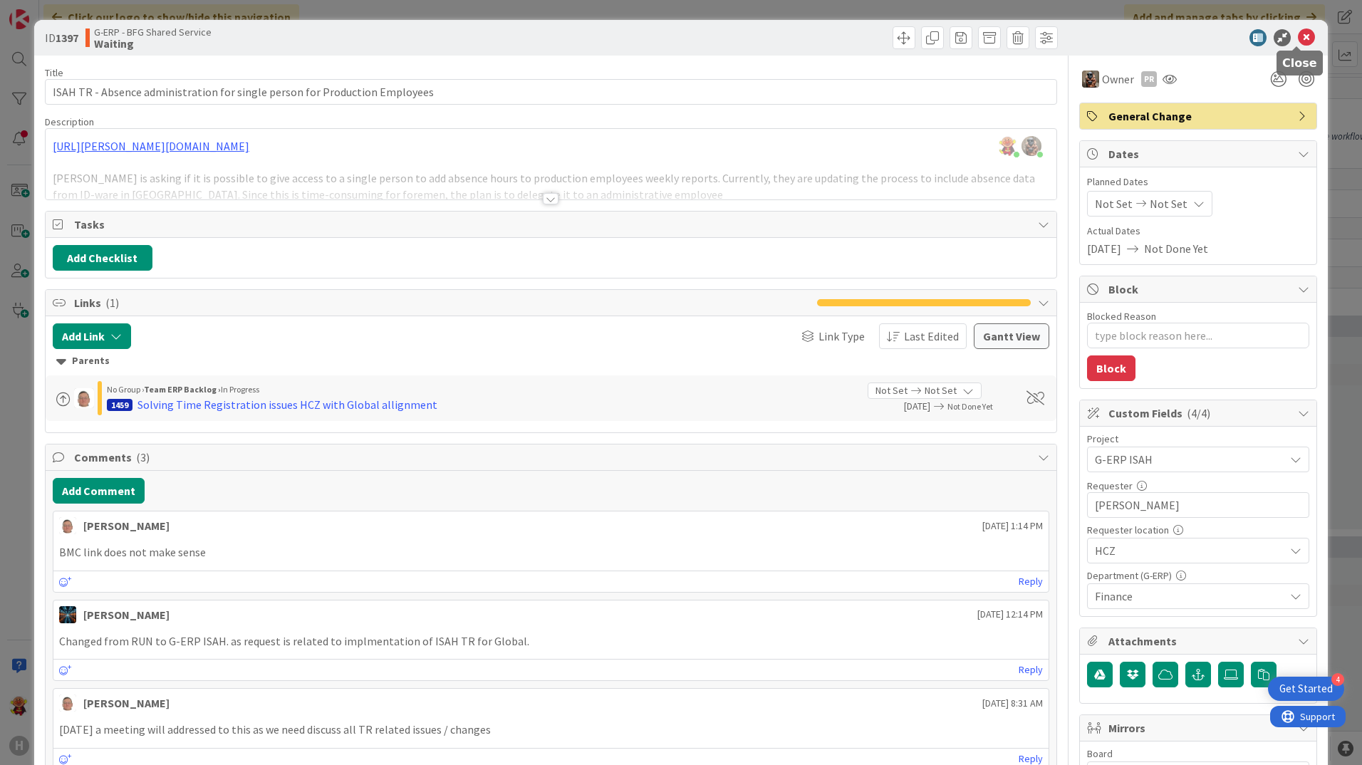
click at [1298, 36] on icon at bounding box center [1306, 37] width 17 height 17
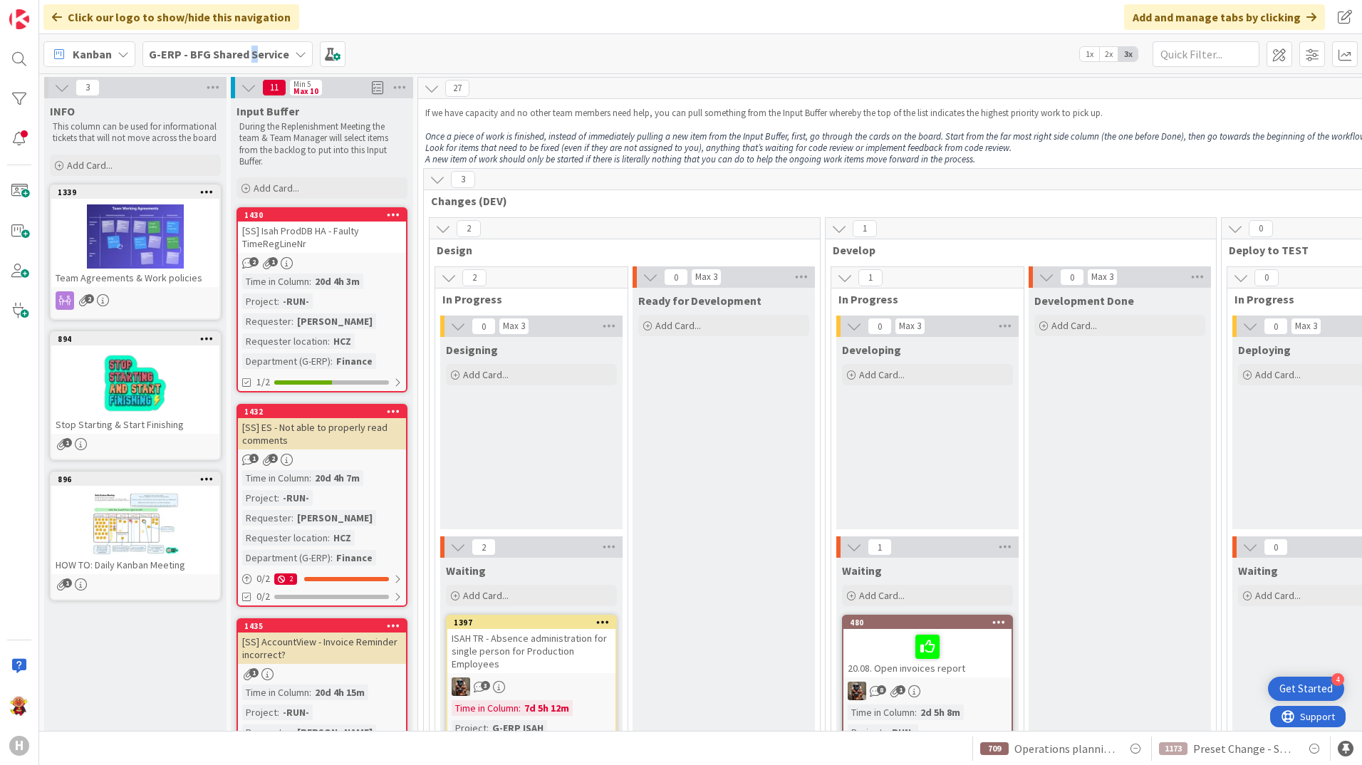
click at [253, 59] on b "G-ERP - BFG Shared Service" at bounding box center [219, 54] width 140 height 14
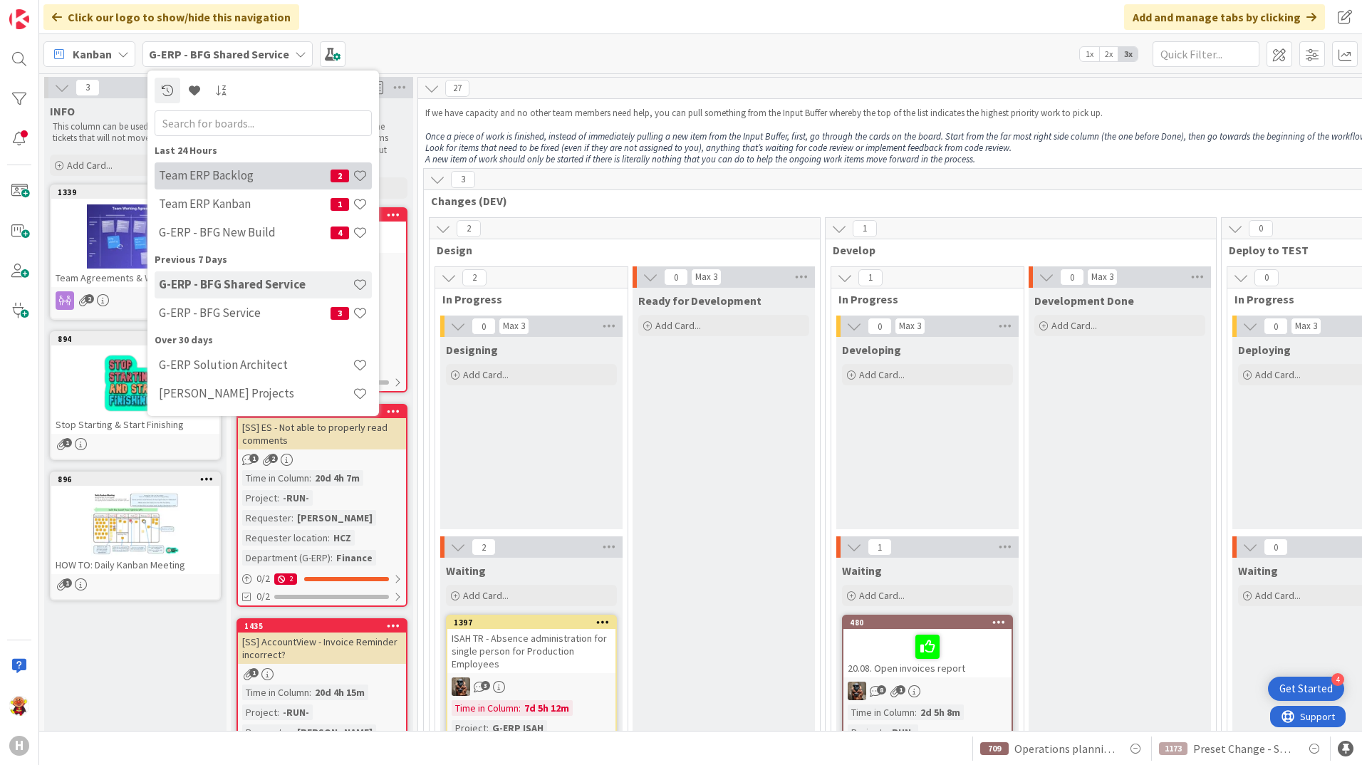
click at [269, 180] on h4 "Team ERP Backlog" at bounding box center [245, 175] width 172 height 14
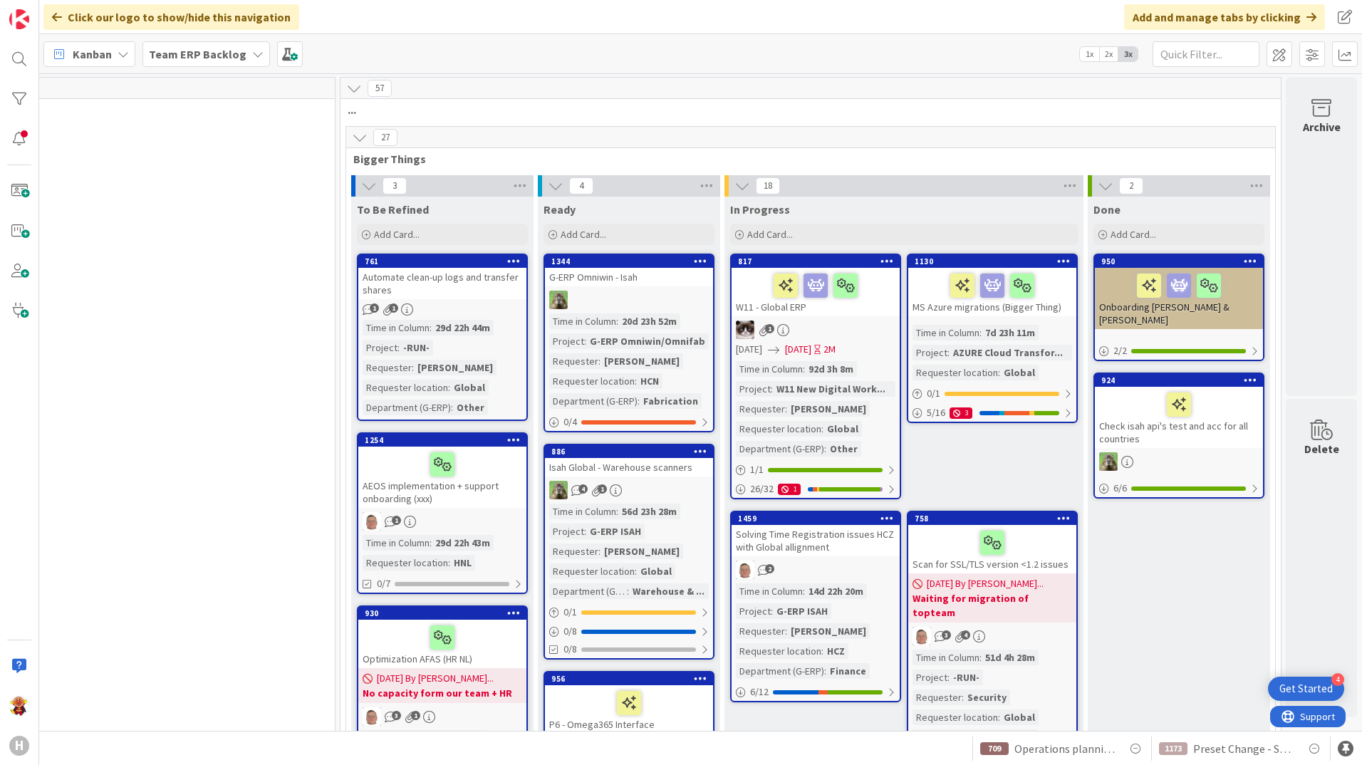
click at [799, 581] on link "1459 Solving Time Registration issues HCZ with Global allignment 2 Time in [GEO…" at bounding box center [815, 607] width 171 height 192
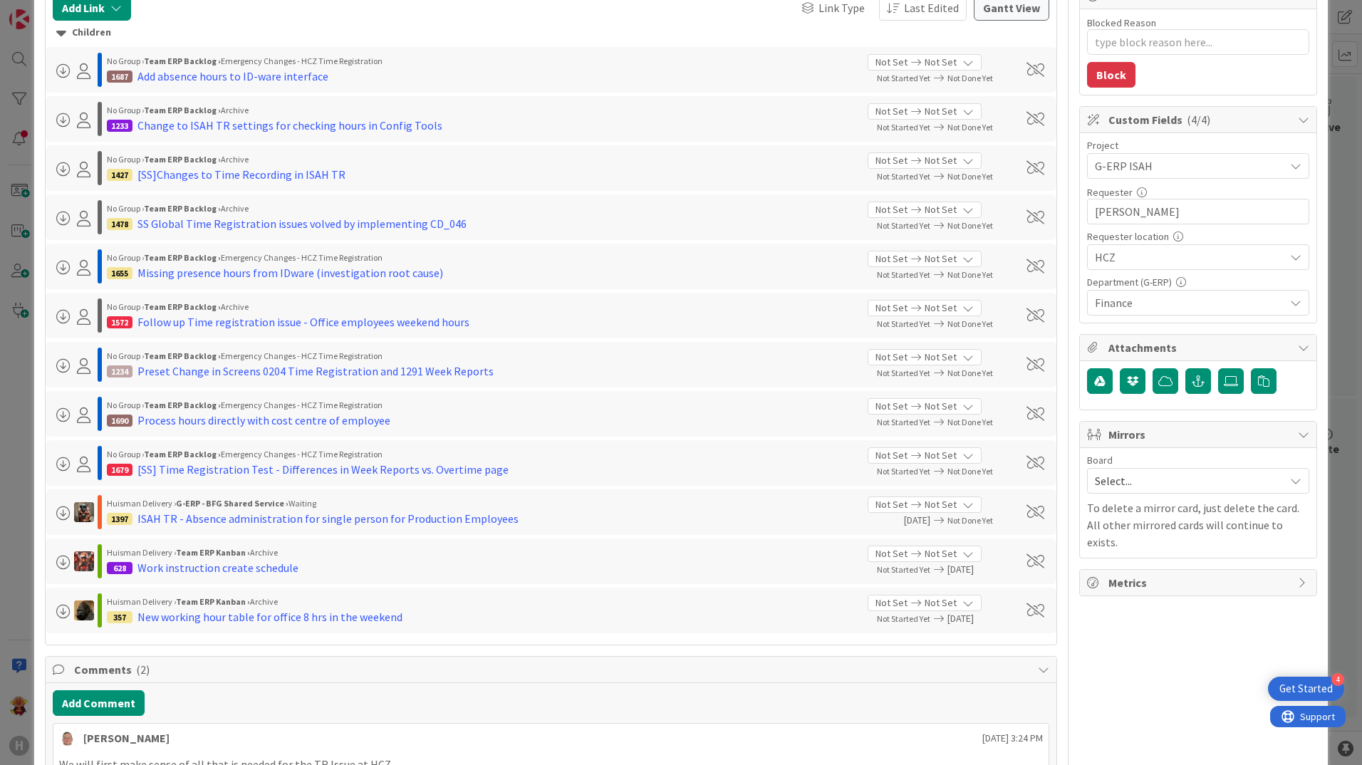
scroll to position [285, 0]
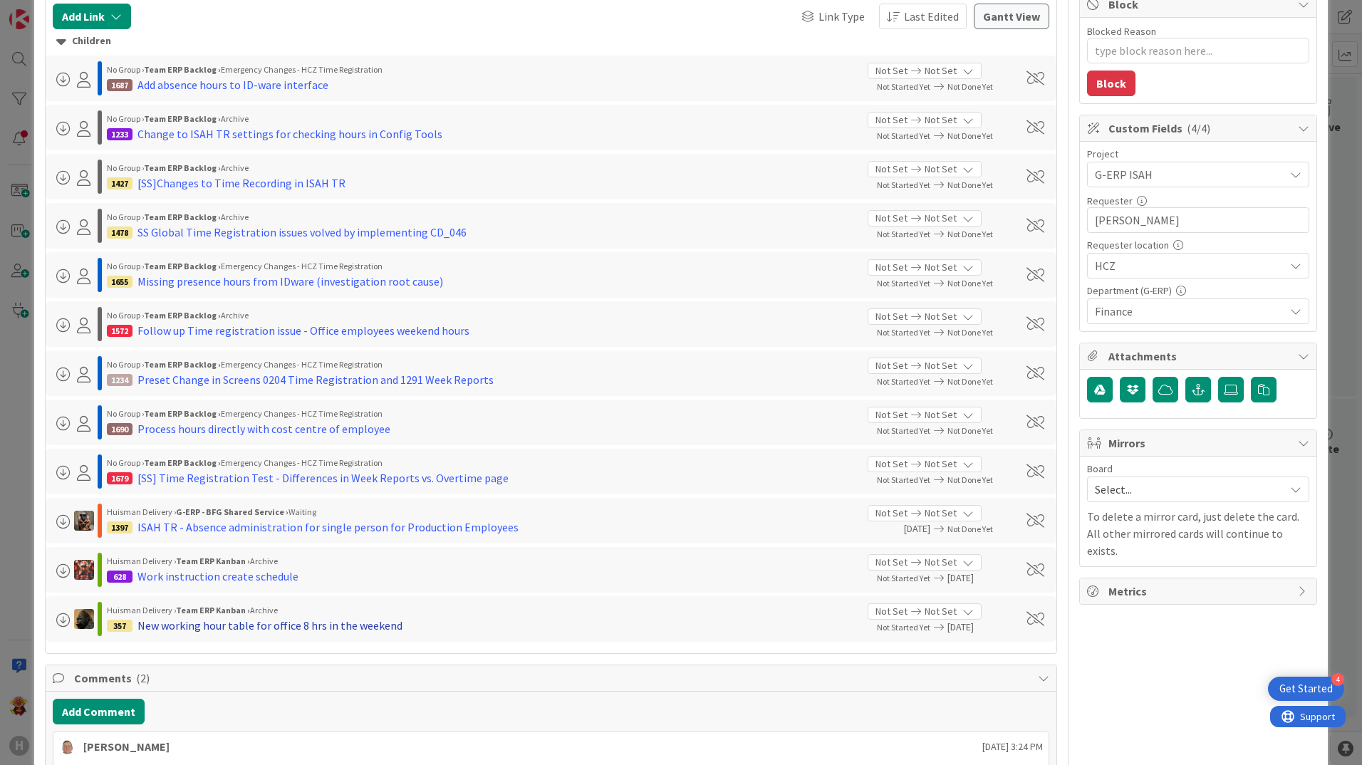
click at [261, 629] on div "New working hour table for office 8 hrs in the weekend" at bounding box center [269, 625] width 265 height 17
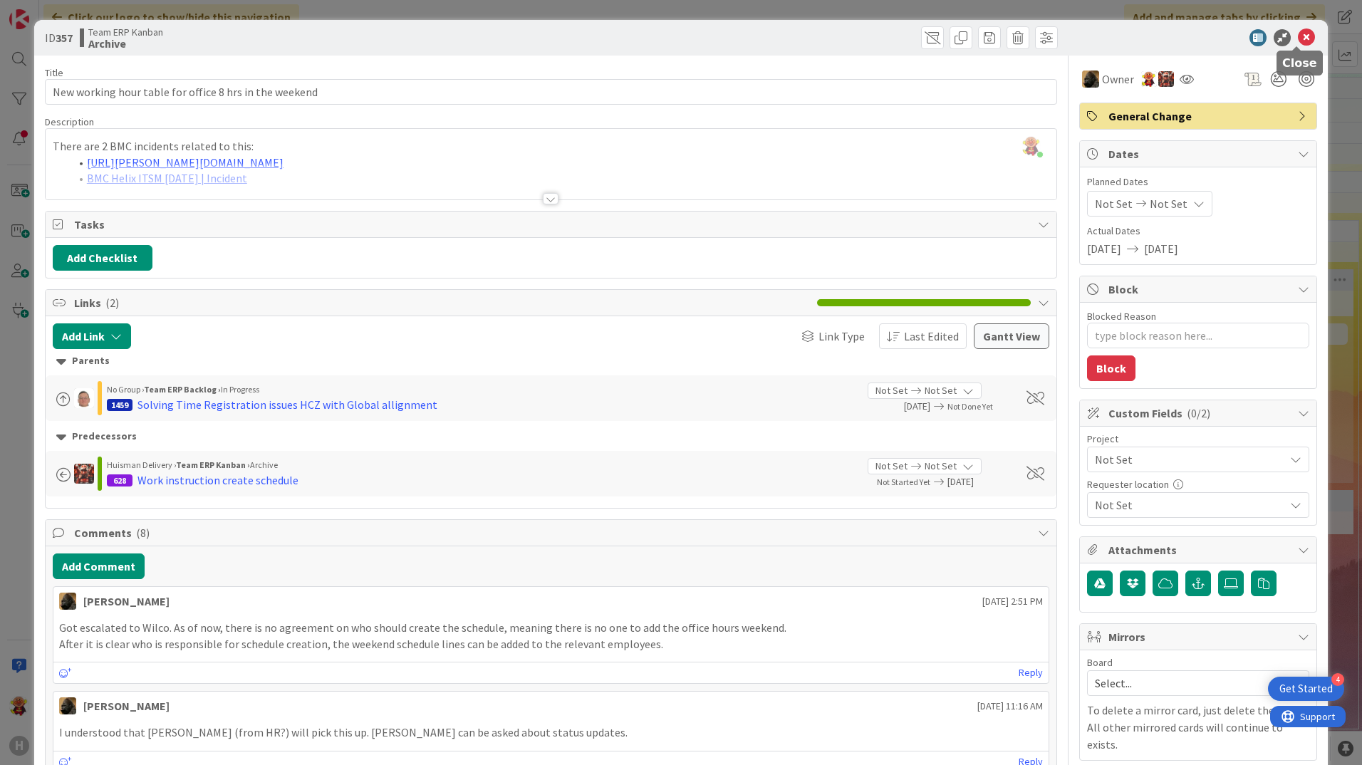
click at [1298, 38] on icon at bounding box center [1306, 37] width 17 height 17
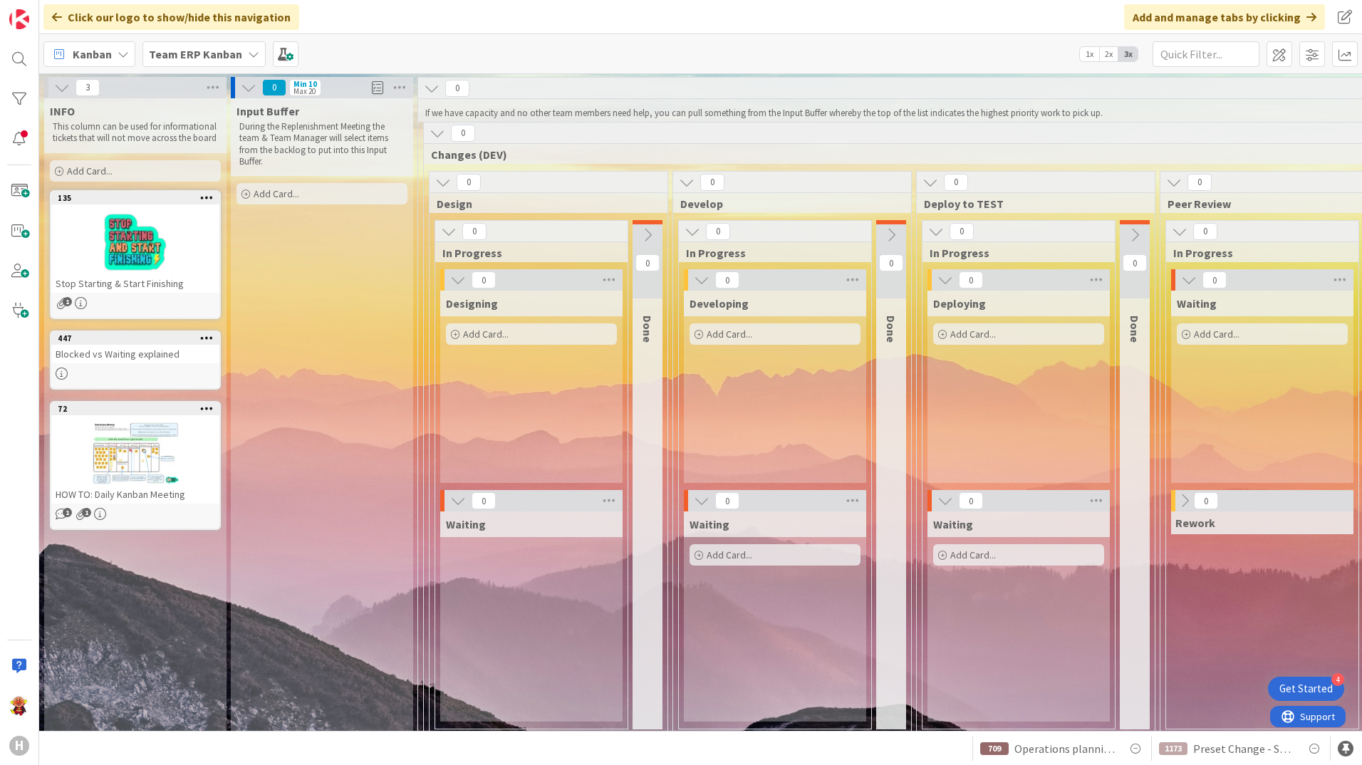
click at [197, 58] on b "Team ERP Kanban" at bounding box center [195, 54] width 93 height 14
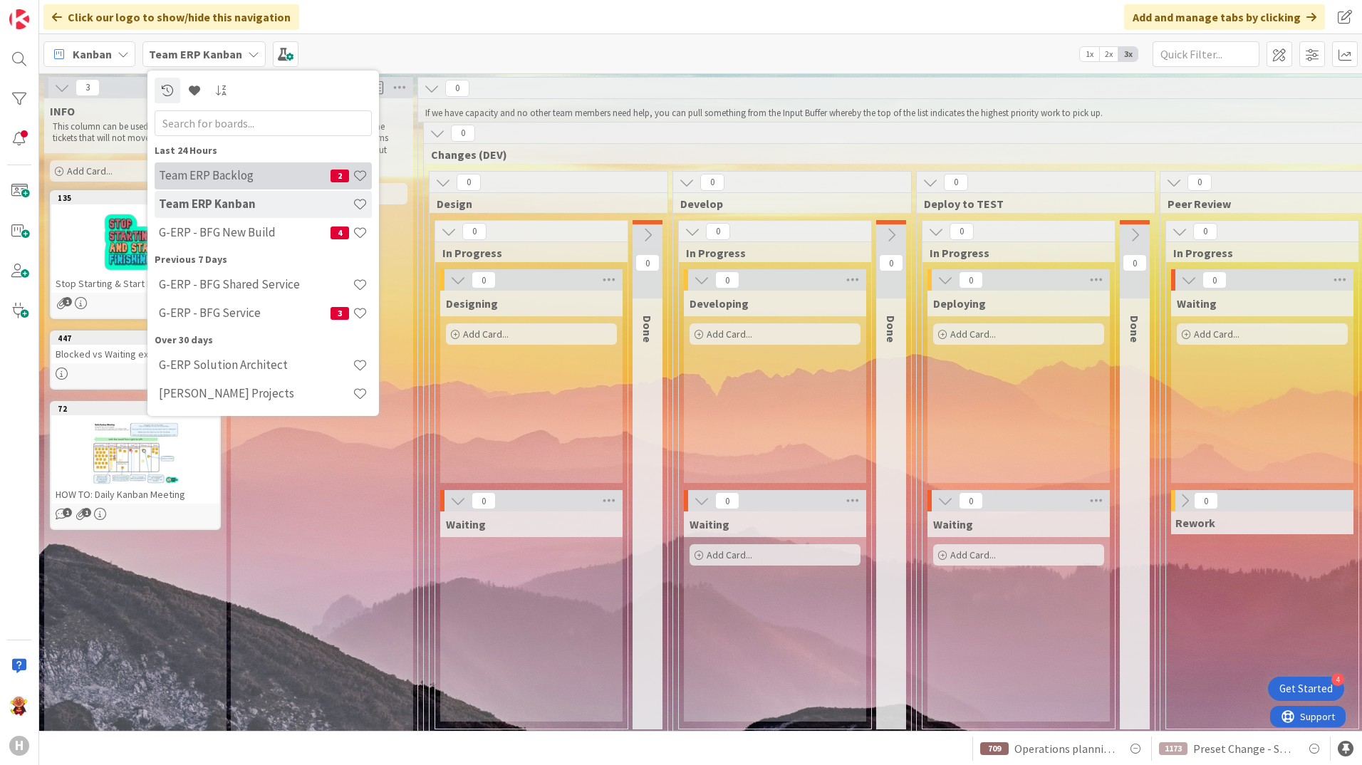
click at [281, 186] on div "Team ERP Backlog 2" at bounding box center [263, 175] width 217 height 27
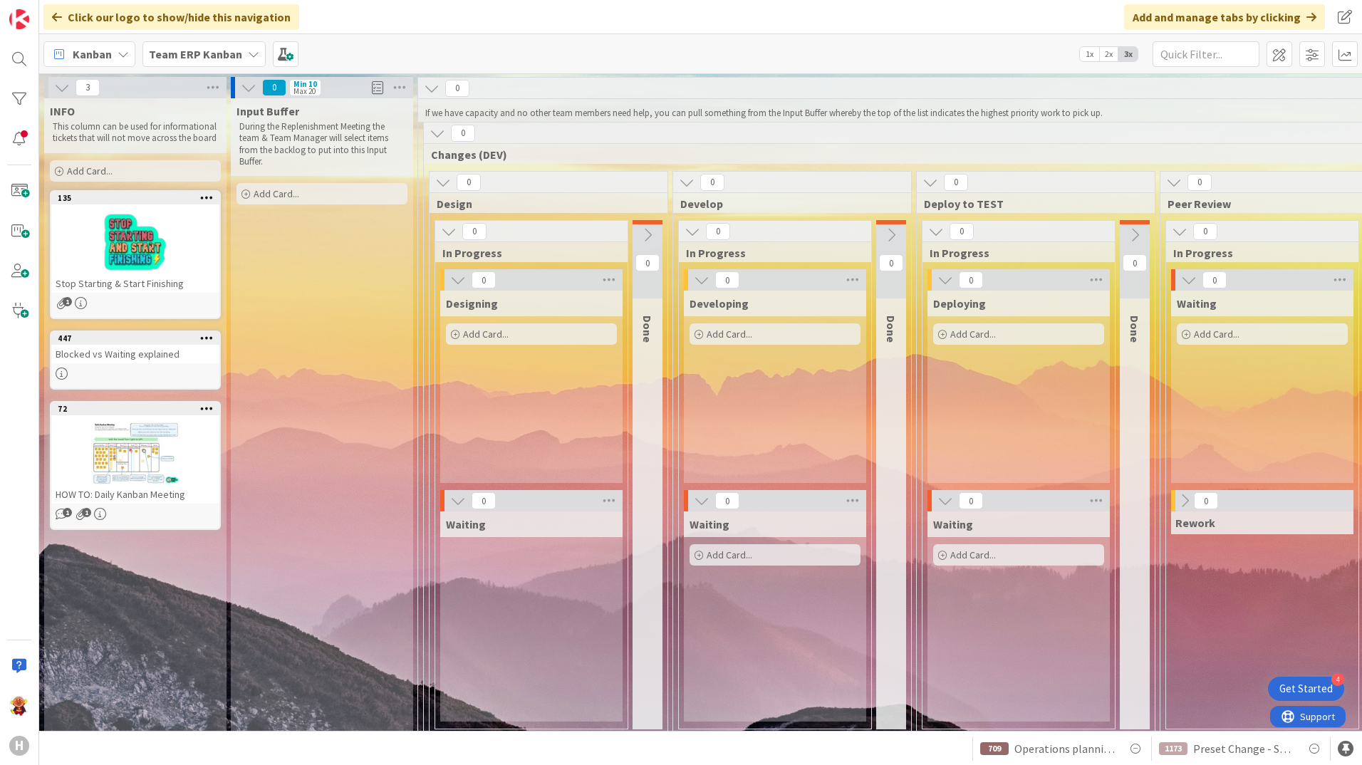
click at [234, 63] on div "Team ERP Kanban" at bounding box center [203, 54] width 123 height 26
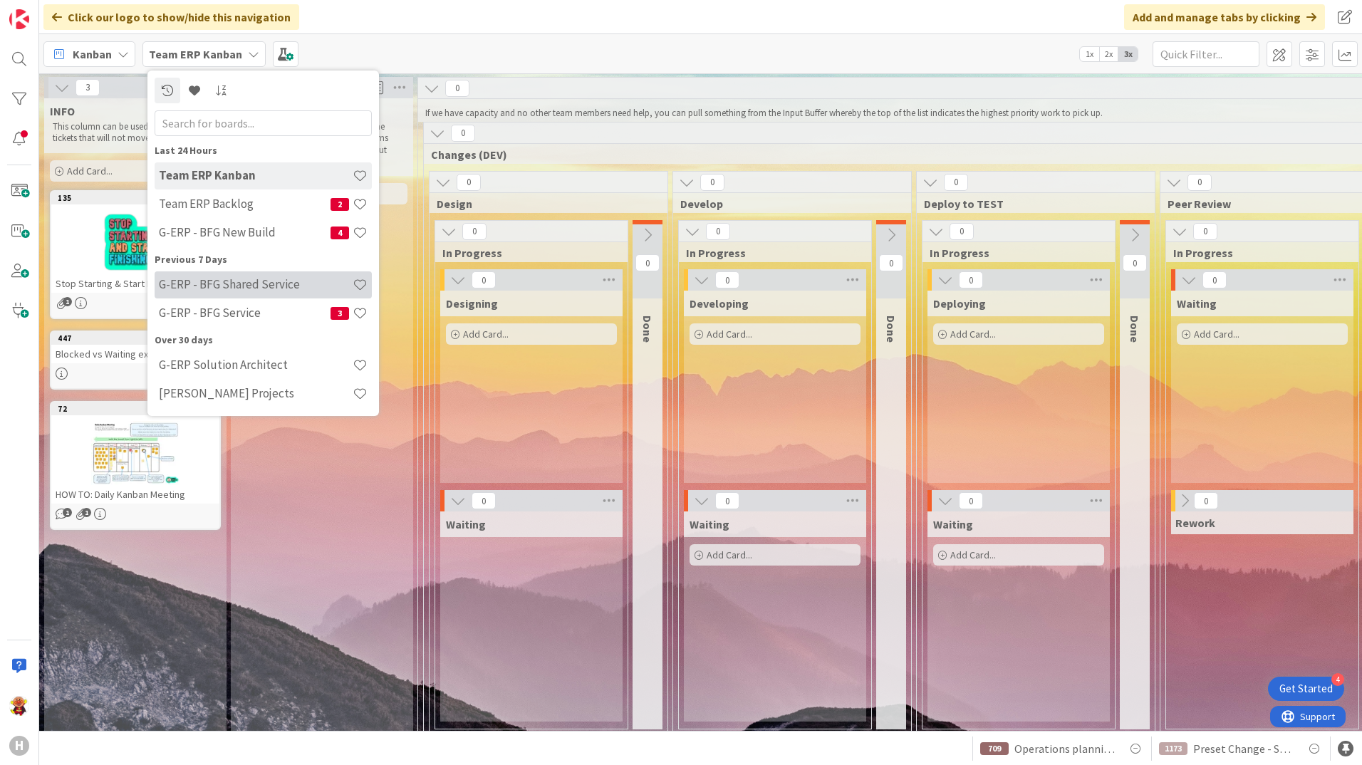
click at [249, 284] on h4 "G-ERP - BFG Shared Service" at bounding box center [256, 284] width 194 height 14
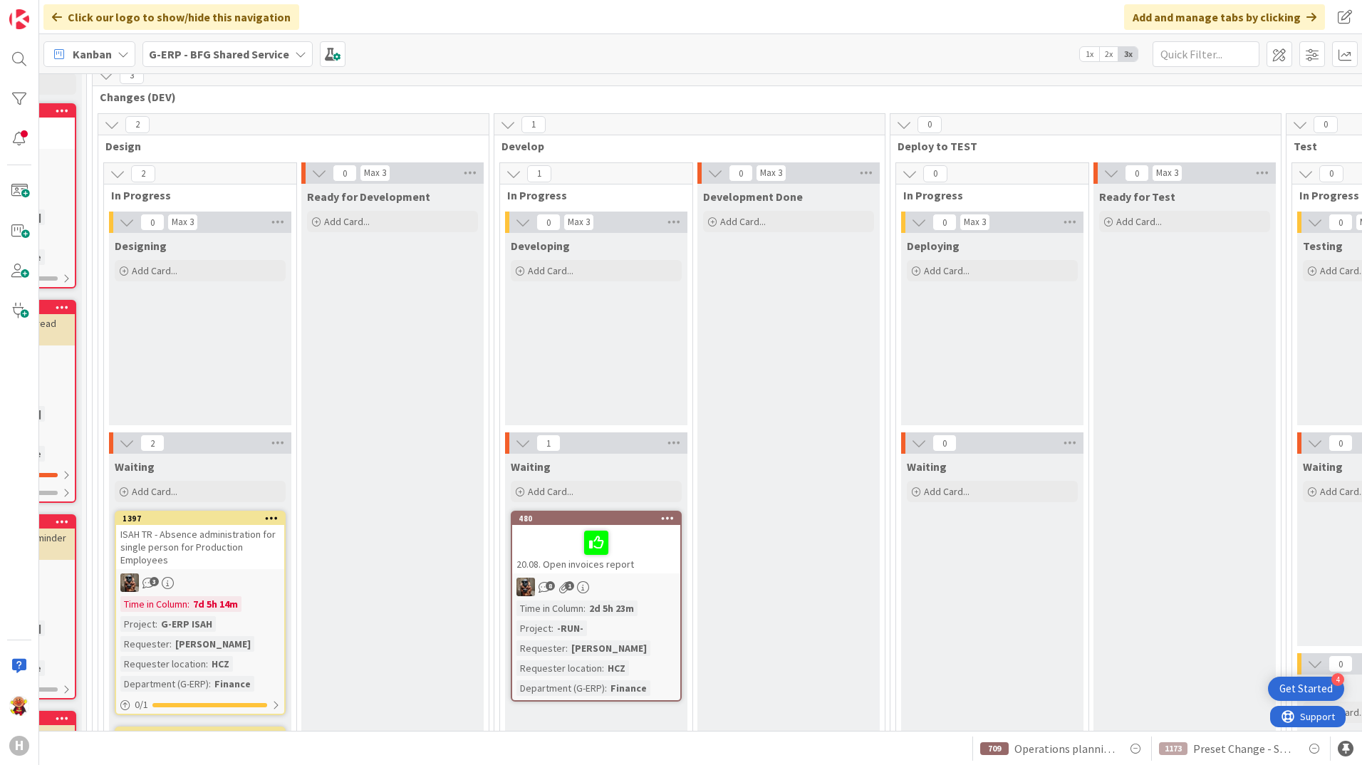
scroll to position [71, 331]
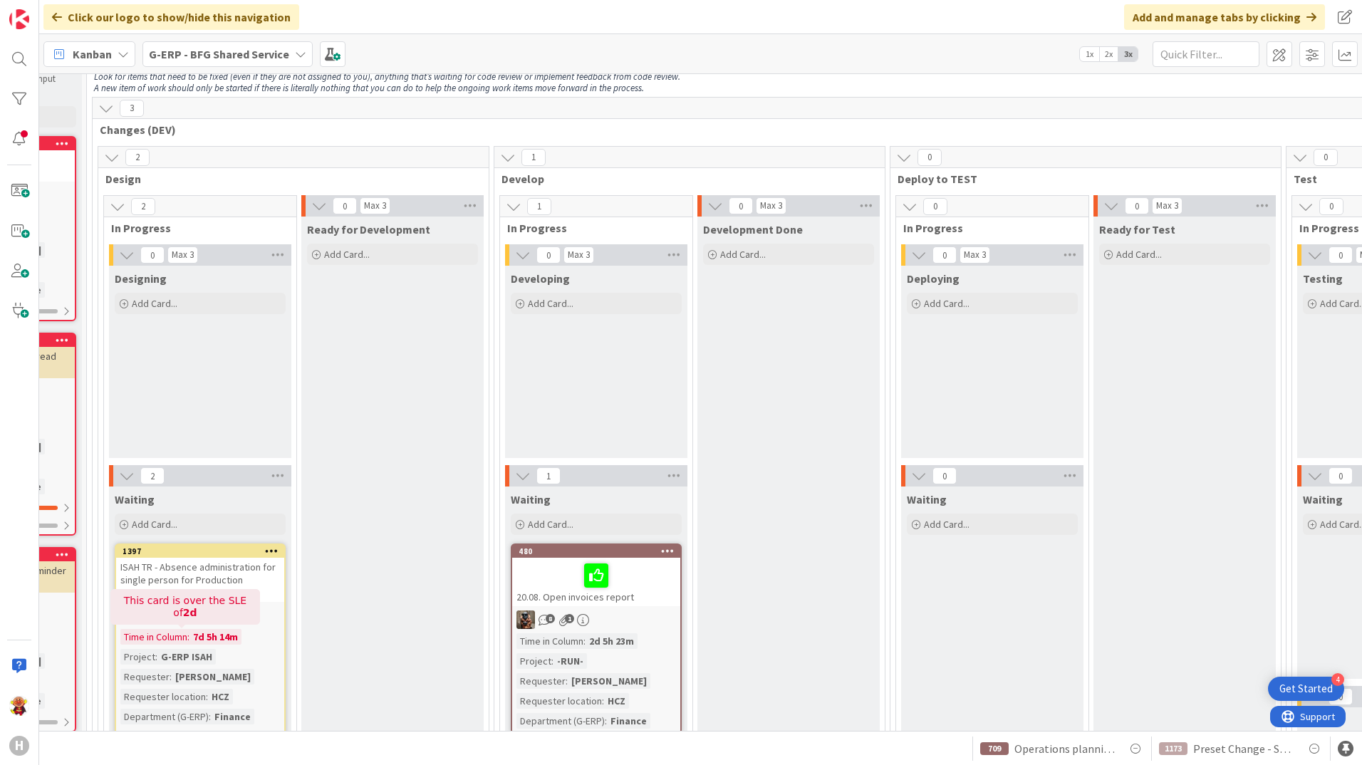
click at [236, 596] on div "ISAH TR - Absence administration for single person for Production Employees" at bounding box center [200, 580] width 168 height 44
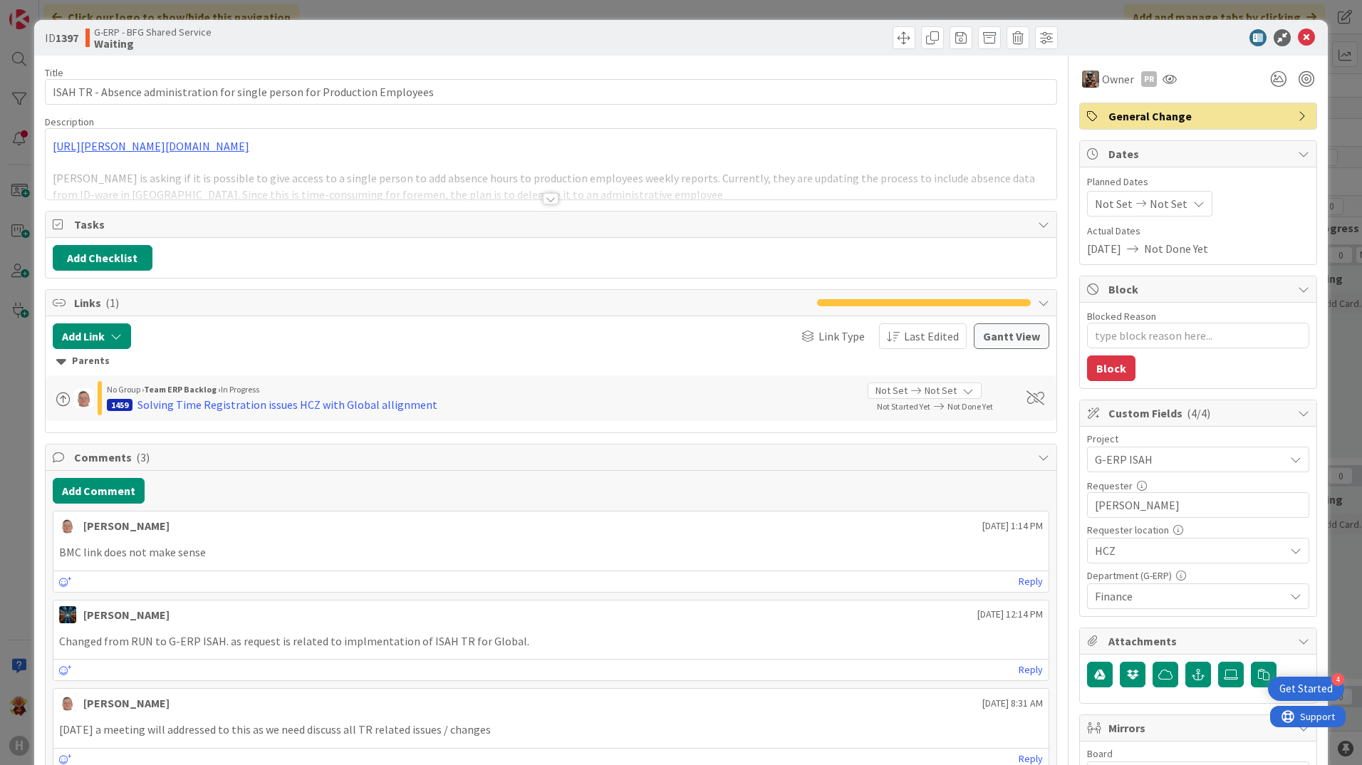
click at [546, 200] on div at bounding box center [551, 198] width 16 height 11
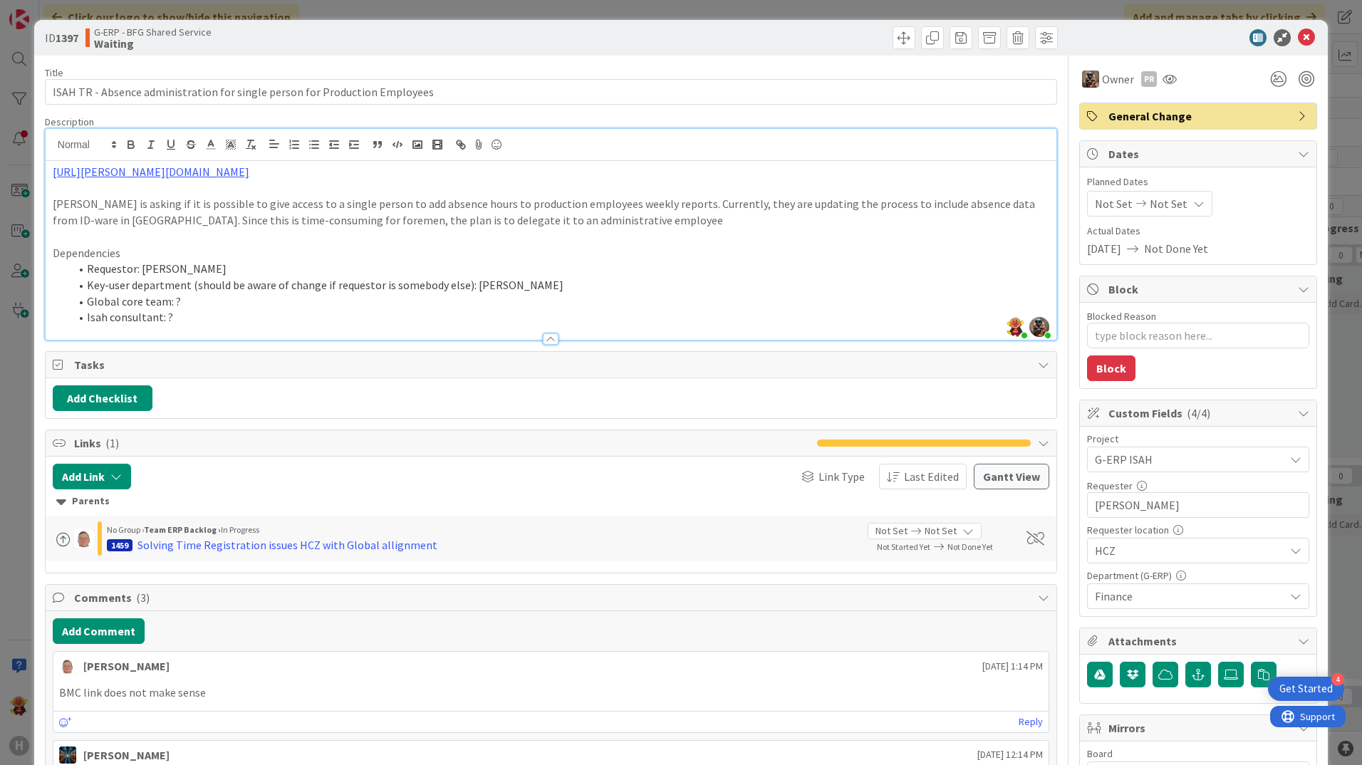
drag, startPoint x: 554, startPoint y: 175, endPoint x: -166, endPoint y: 167, distance: 720.3
click at [0, 167] on html "4 Get Started H Click our logo to show/hide this navigation Add and manage tabs…" at bounding box center [681, 382] width 1362 height 765
click at [254, 220] on p "[PERSON_NAME] is asking if it is possible to give access to a single person to …" at bounding box center [551, 212] width 997 height 32
click at [290, 264] on li "Requestor: [PERSON_NAME]" at bounding box center [560, 269] width 980 height 16
click at [167, 187] on p at bounding box center [551, 188] width 997 height 16
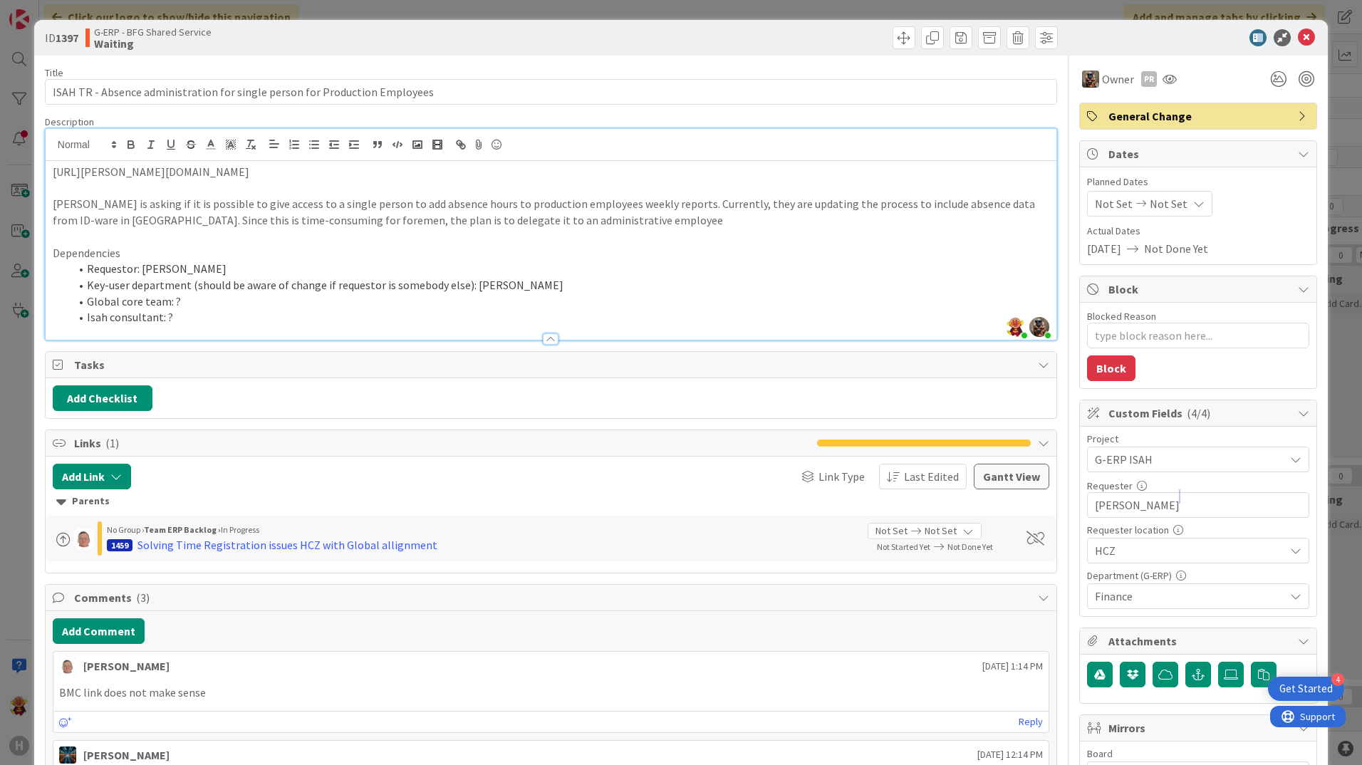
click at [167, 170] on p "[URL][PERSON_NAME][DOMAIN_NAME]" at bounding box center [551, 172] width 997 height 16
click at [559, 171] on p "[URL][PERSON_NAME][DOMAIN_NAME]" at bounding box center [551, 172] width 997 height 16
click at [512, 183] on p at bounding box center [551, 188] width 997 height 16
click at [547, 169] on p "[URL][PERSON_NAME][DOMAIN_NAME]" at bounding box center [551, 172] width 997 height 16
drag, startPoint x: 546, startPoint y: 171, endPoint x: 19, endPoint y: 172, distance: 527.2
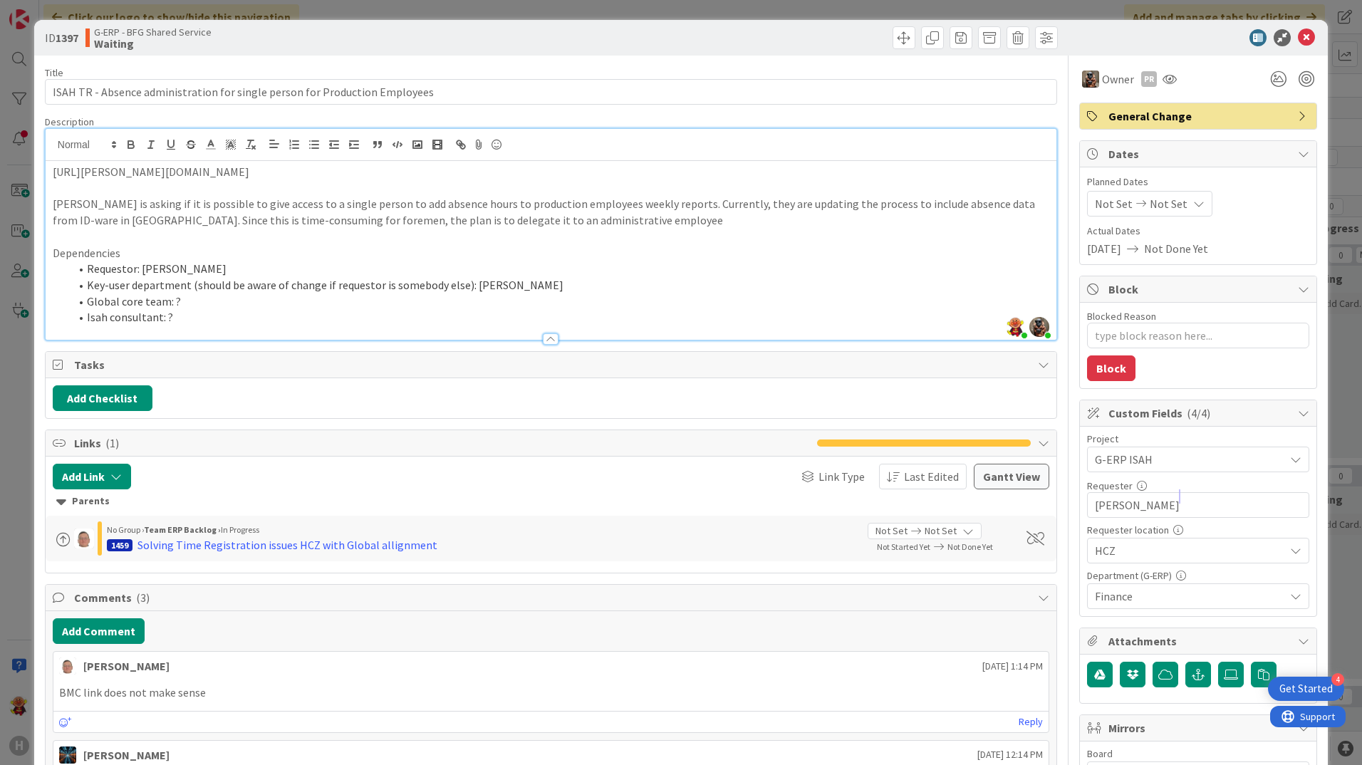
click at [19, 172] on div "ID 1397 G-ERP - BFG Shared Service Waiting Title 75 / 128 ISAH TR - Absence adm…" at bounding box center [681, 382] width 1362 height 765
click at [233, 202] on p "[PERSON_NAME] is asking if it is possible to give access to a single person to …" at bounding box center [551, 212] width 997 height 32
type textarea "x"
click at [199, 173] on link "BMC Helix ITSM [DATE] | Work Order" at bounding box center [140, 172] width 175 height 14
click at [165, 197] on link "[URL][PERSON_NAME][DOMAIN_NAME]" at bounding box center [127, 199] width 142 height 19
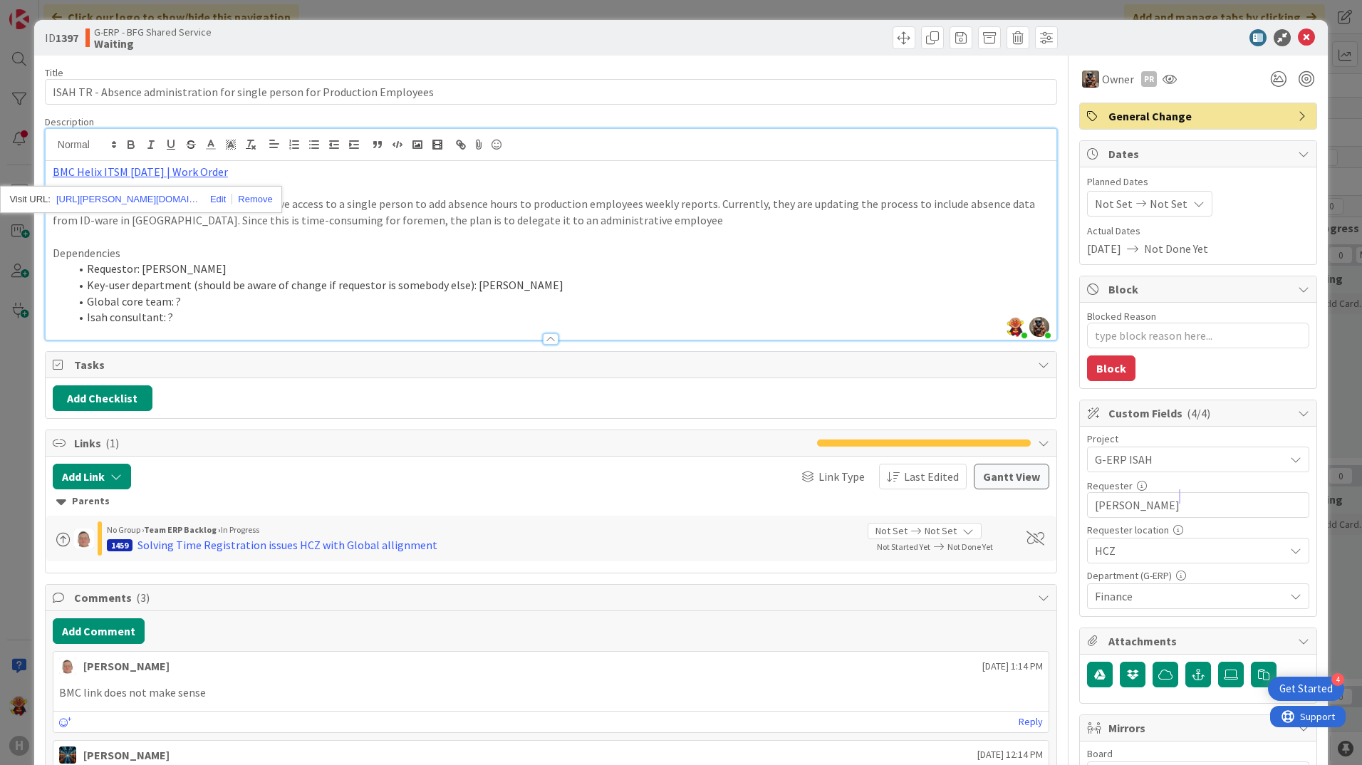
click at [340, 269] on li "Requestor: [PERSON_NAME]" at bounding box center [560, 269] width 980 height 16
click at [114, 622] on button "Add Comment" at bounding box center [99, 631] width 92 height 26
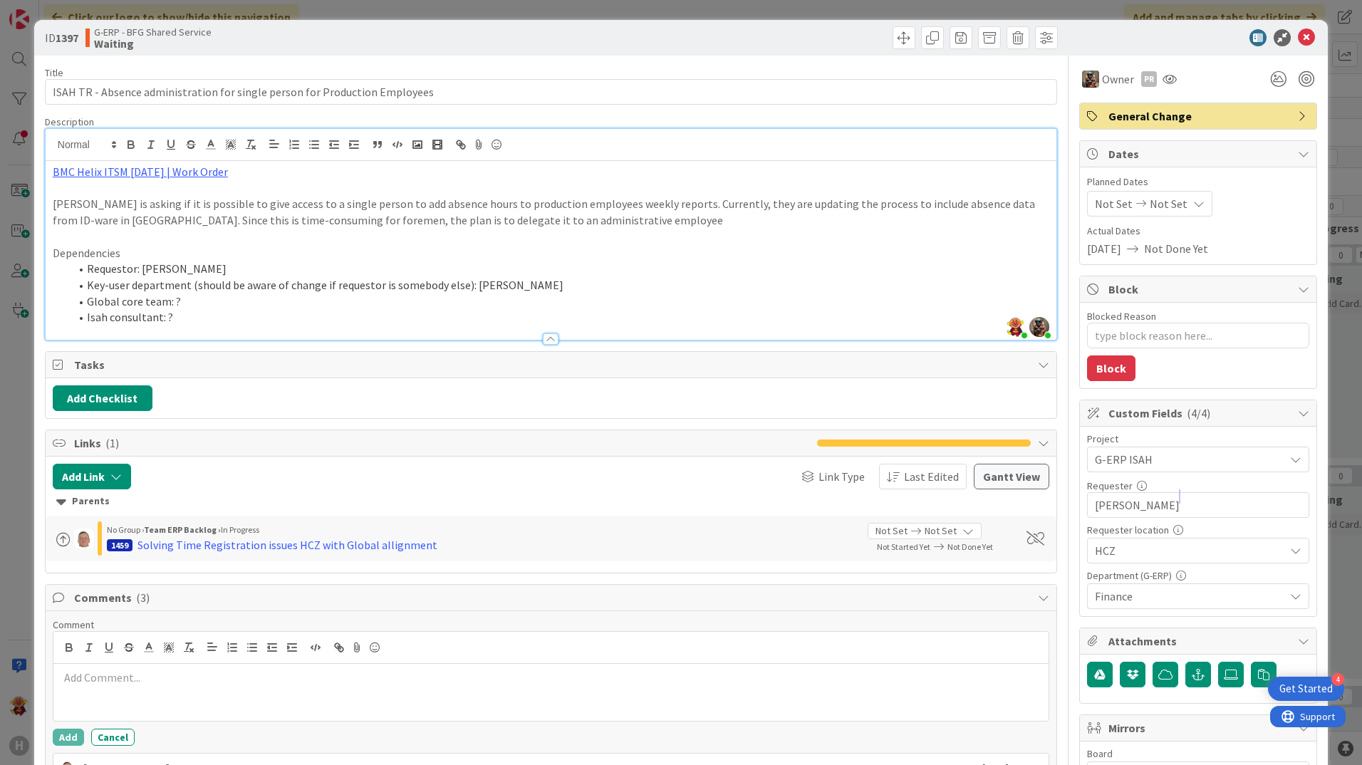
click at [345, 700] on div at bounding box center [550, 692] width 995 height 57
click at [187, 683] on p "I" at bounding box center [551, 678] width 984 height 16
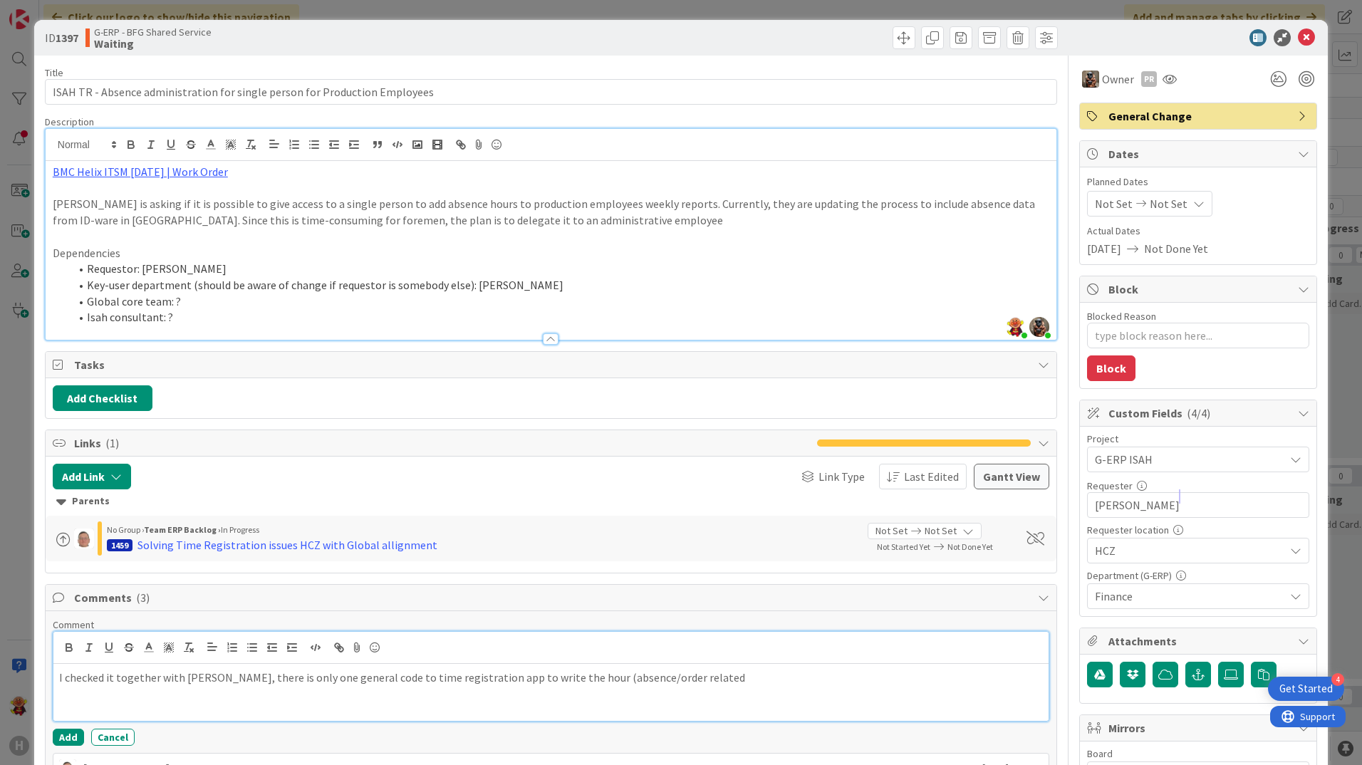
click at [690, 683] on p "I checked it together with [PERSON_NAME], there is only one general code to tim…" at bounding box center [551, 678] width 984 height 16
click at [556, 703] on div "I checked it together with [PERSON_NAME], there is only one general code to tim…" at bounding box center [550, 692] width 995 height 57
drag, startPoint x: 561, startPoint y: 681, endPoint x: 596, endPoint y: 684, distance: 35.7
click at [563, 680] on p "I checked it together with [PERSON_NAME], there is only one general code to tim…" at bounding box center [551, 686] width 984 height 32
drag, startPoint x: 702, startPoint y: 685, endPoint x: 797, endPoint y: 682, distance: 95.5
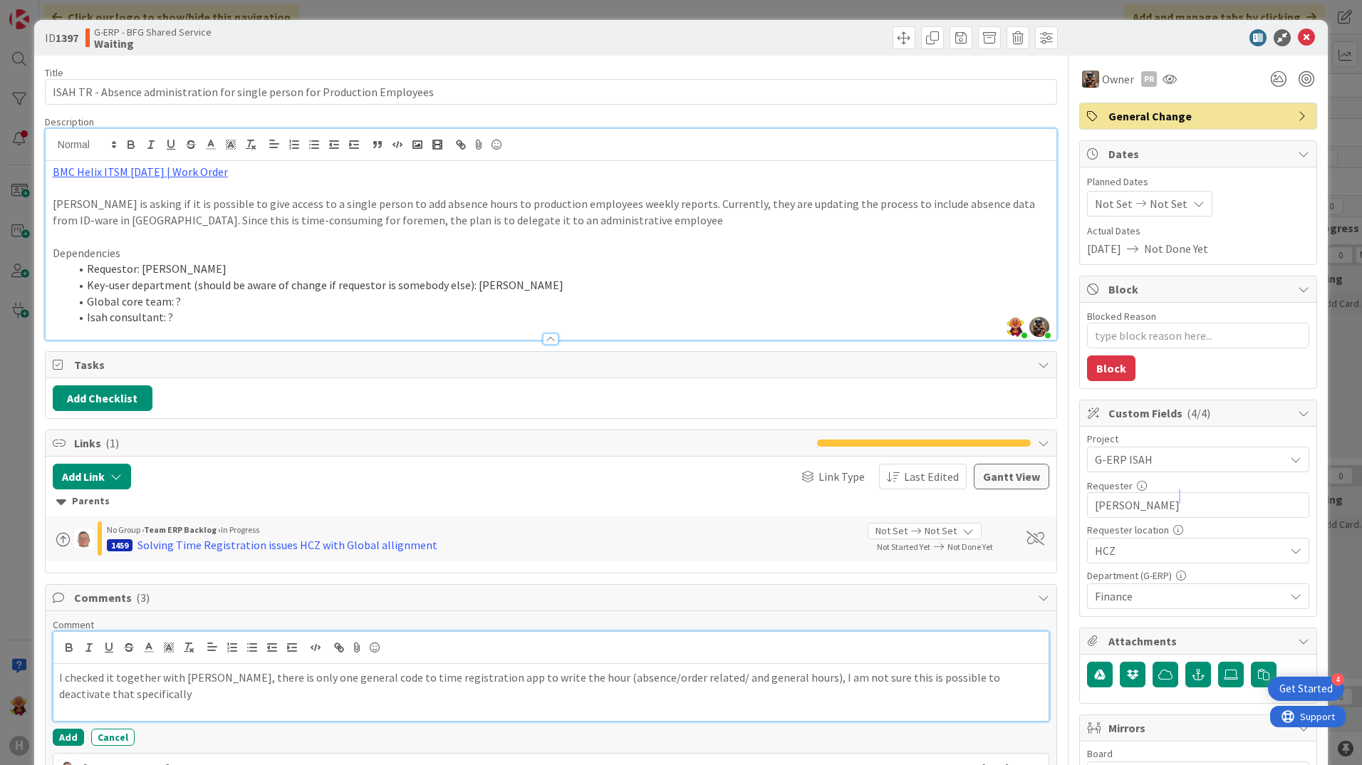
click at [704, 685] on p "I checked it together with [PERSON_NAME], there is only one general code to tim…" at bounding box center [551, 686] width 984 height 32
drag, startPoint x: 559, startPoint y: 678, endPoint x: 570, endPoint y: 678, distance: 11.4
click at [560, 678] on p "I checked it together with [PERSON_NAME], there is only one general code to tim…" at bounding box center [551, 686] width 984 height 32
click at [407, 699] on p "I checked it together with Vojtech, there is only one general code to time regi…" at bounding box center [551, 686] width 984 height 32
click at [480, 701] on p "I checked it together with Vojtech, there is only one general code to time regi…" at bounding box center [551, 686] width 984 height 32
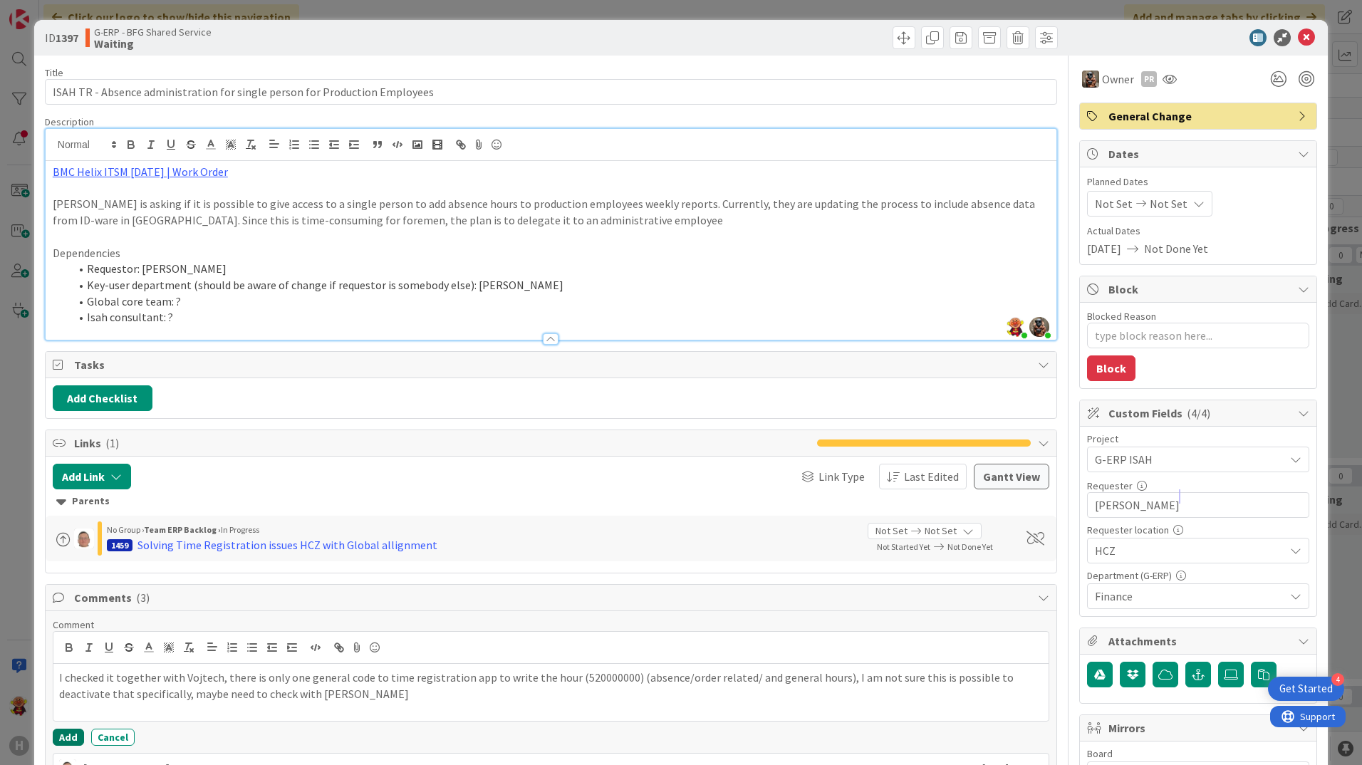
click at [71, 733] on button "Add" at bounding box center [68, 737] width 31 height 17
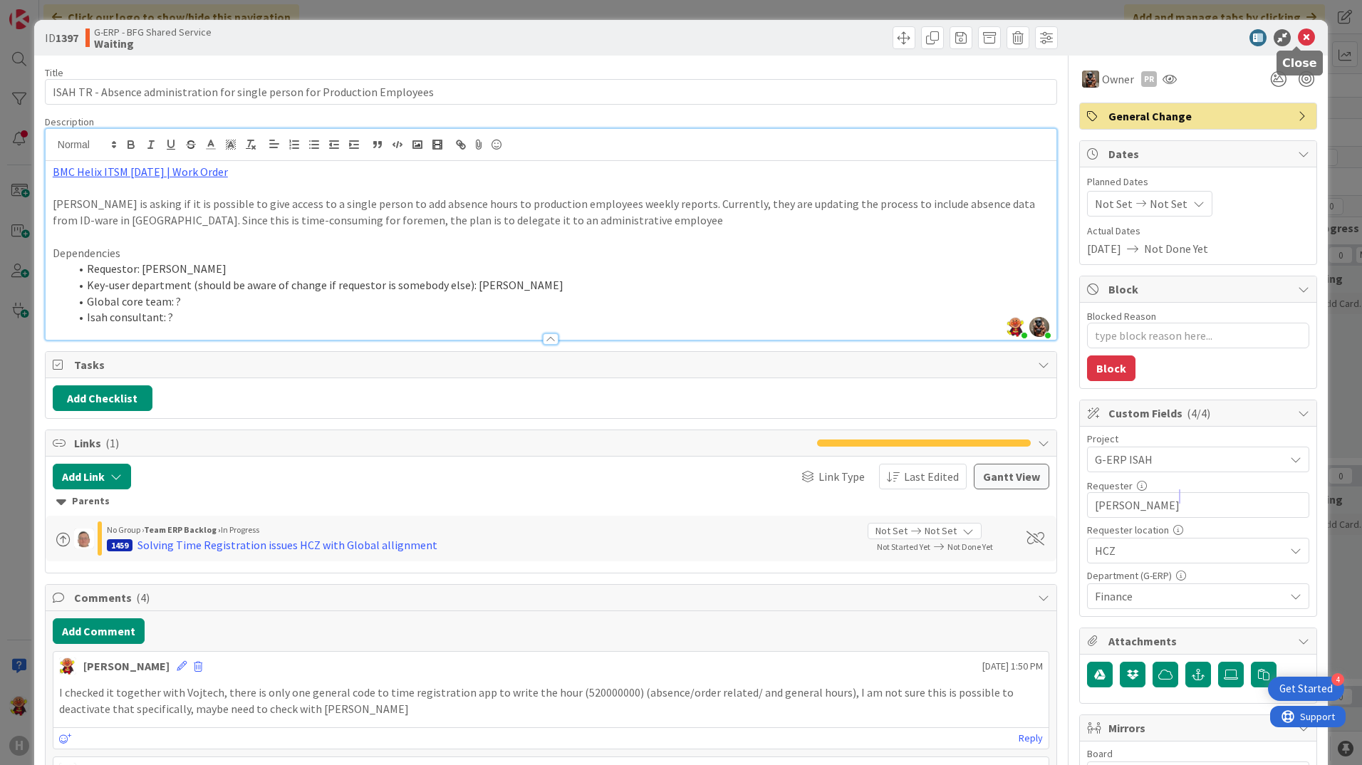
click at [1301, 35] on icon at bounding box center [1306, 37] width 17 height 17
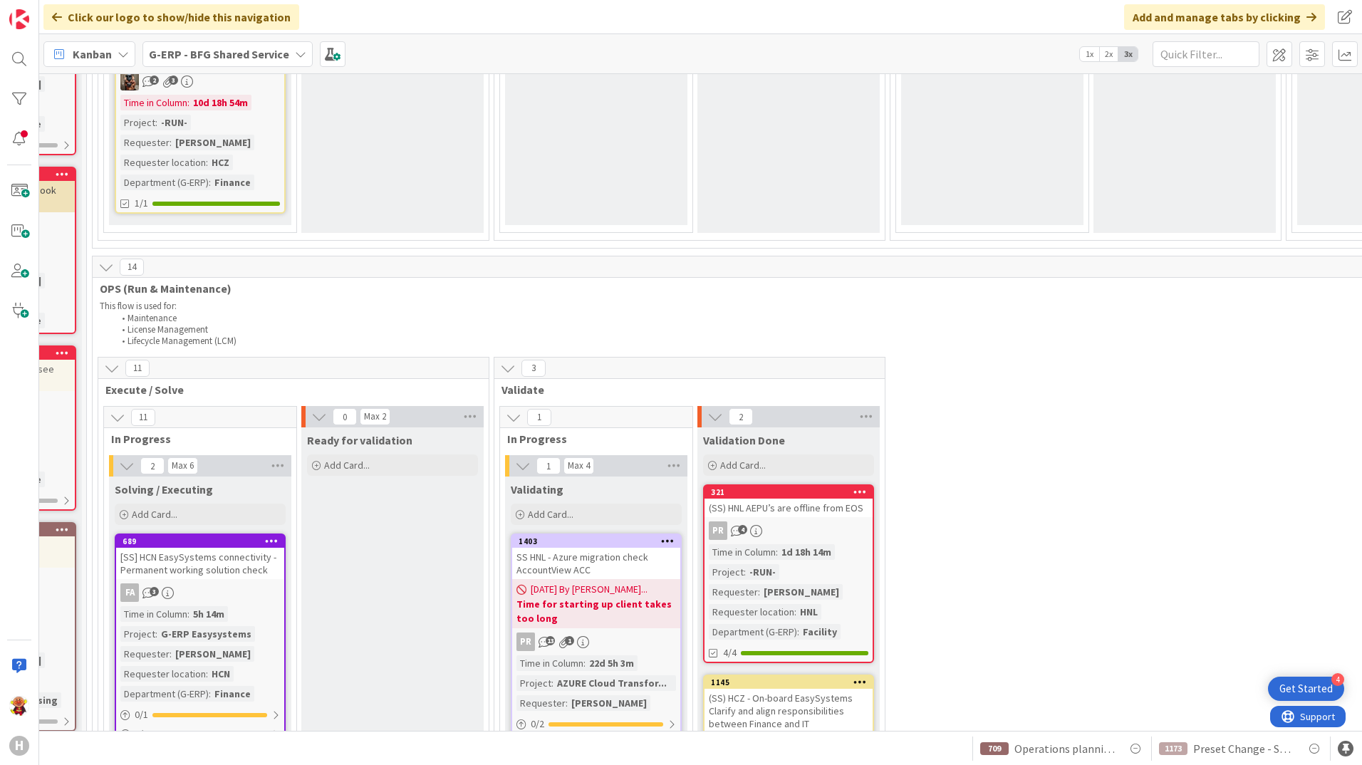
scroll to position [669, 331]
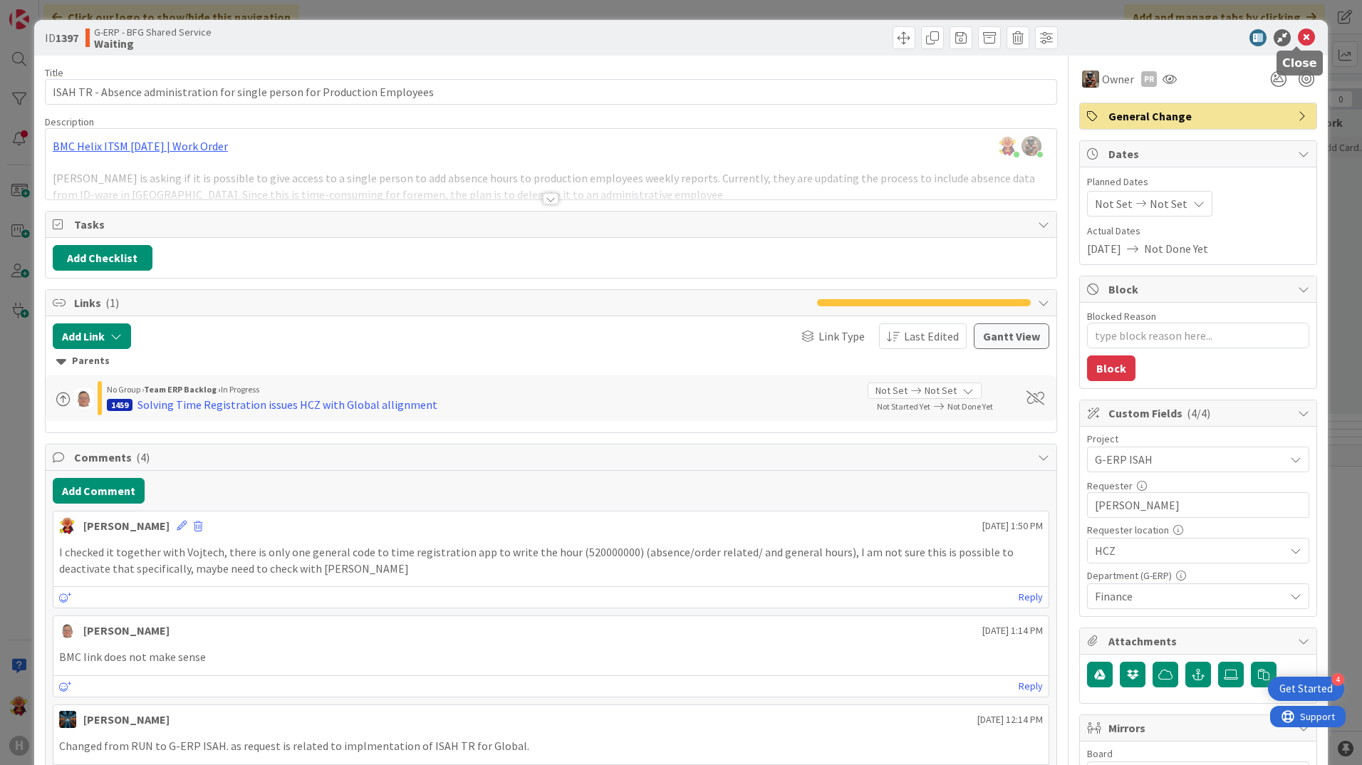
click at [1298, 33] on icon at bounding box center [1306, 37] width 17 height 17
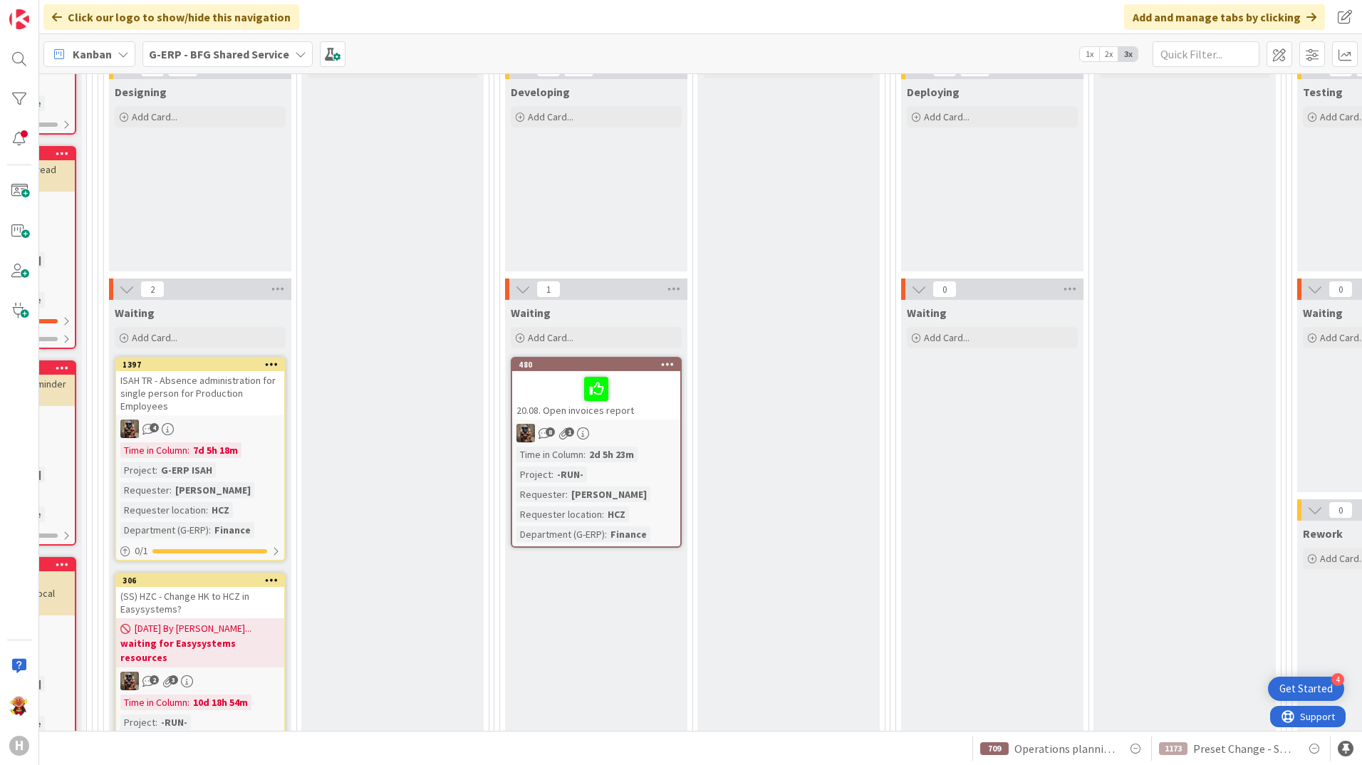
scroll to position [185, 331]
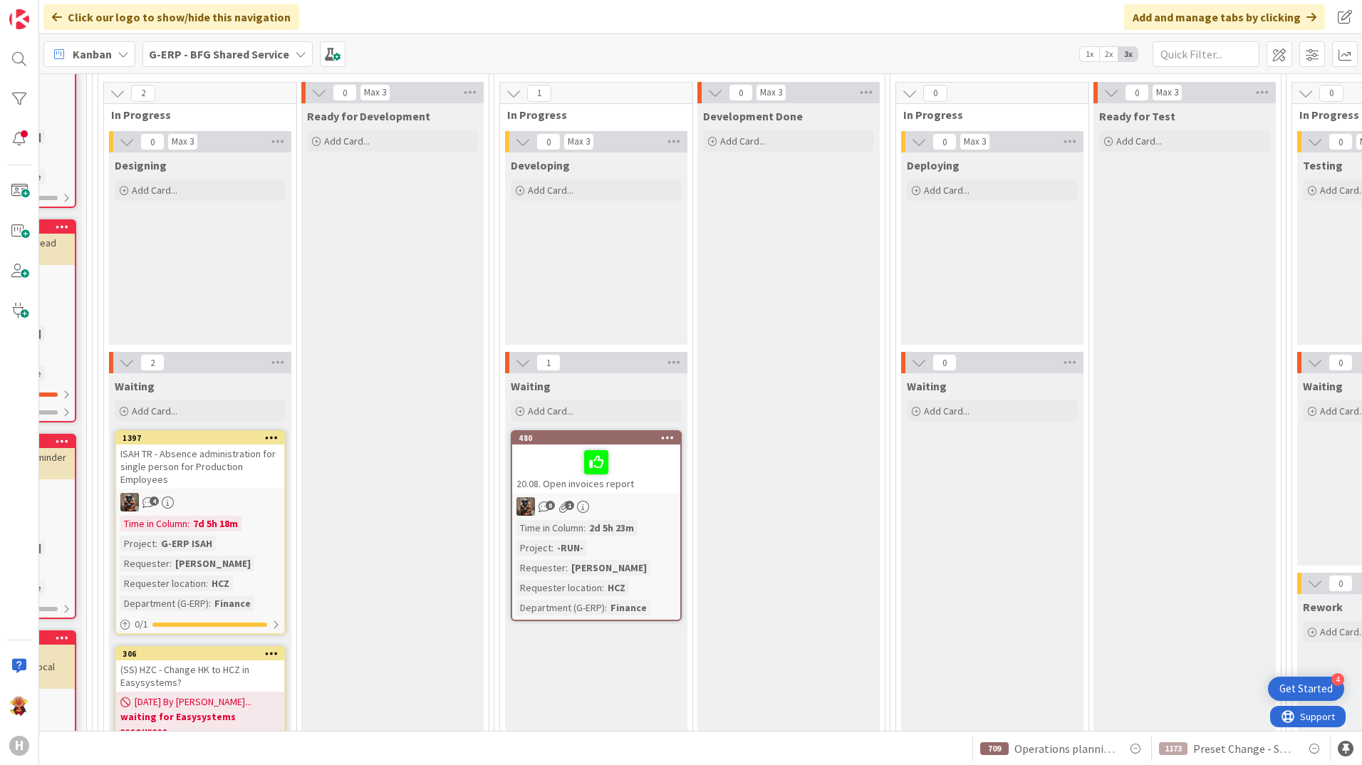
click at [190, 487] on div "ISAH TR - Absence administration for single person for Production Employees" at bounding box center [200, 467] width 168 height 44
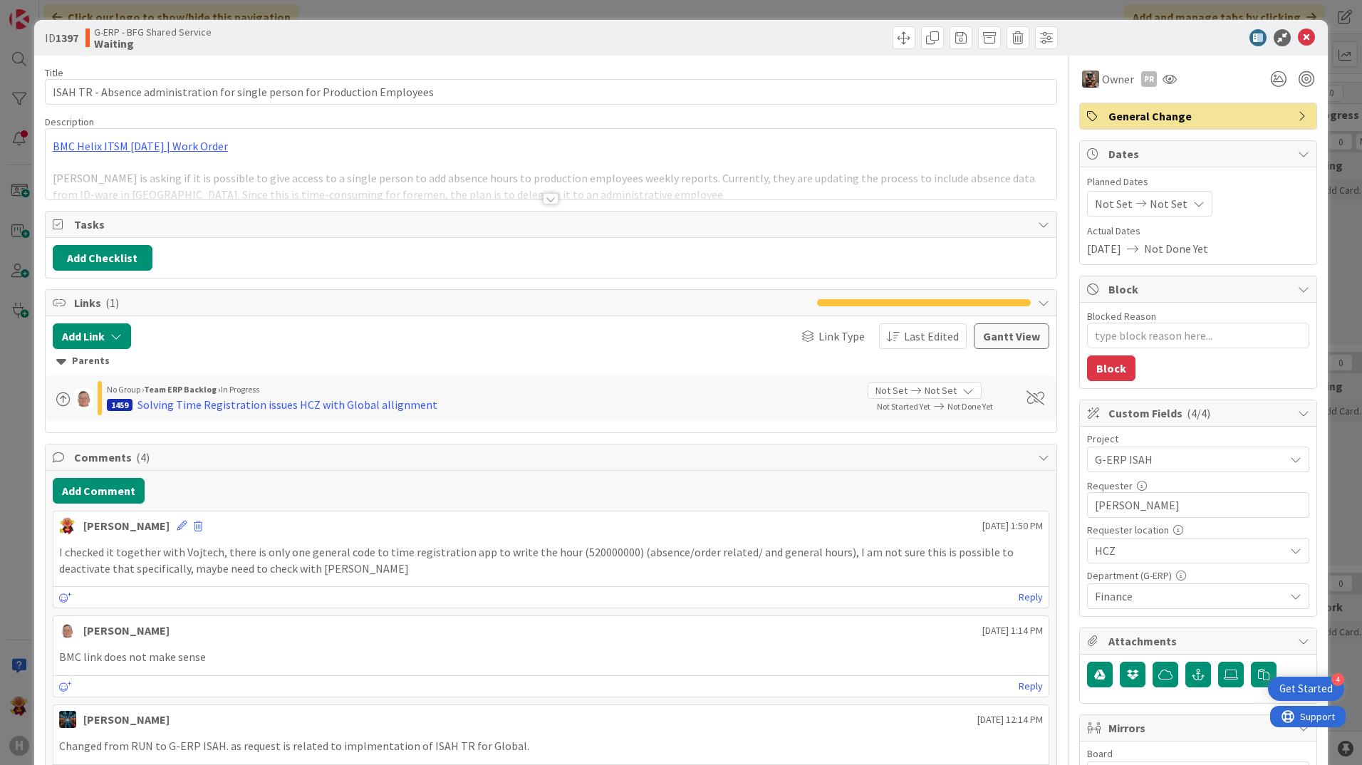
type textarea "x"
